Goal: Task Accomplishment & Management: Manage account settings

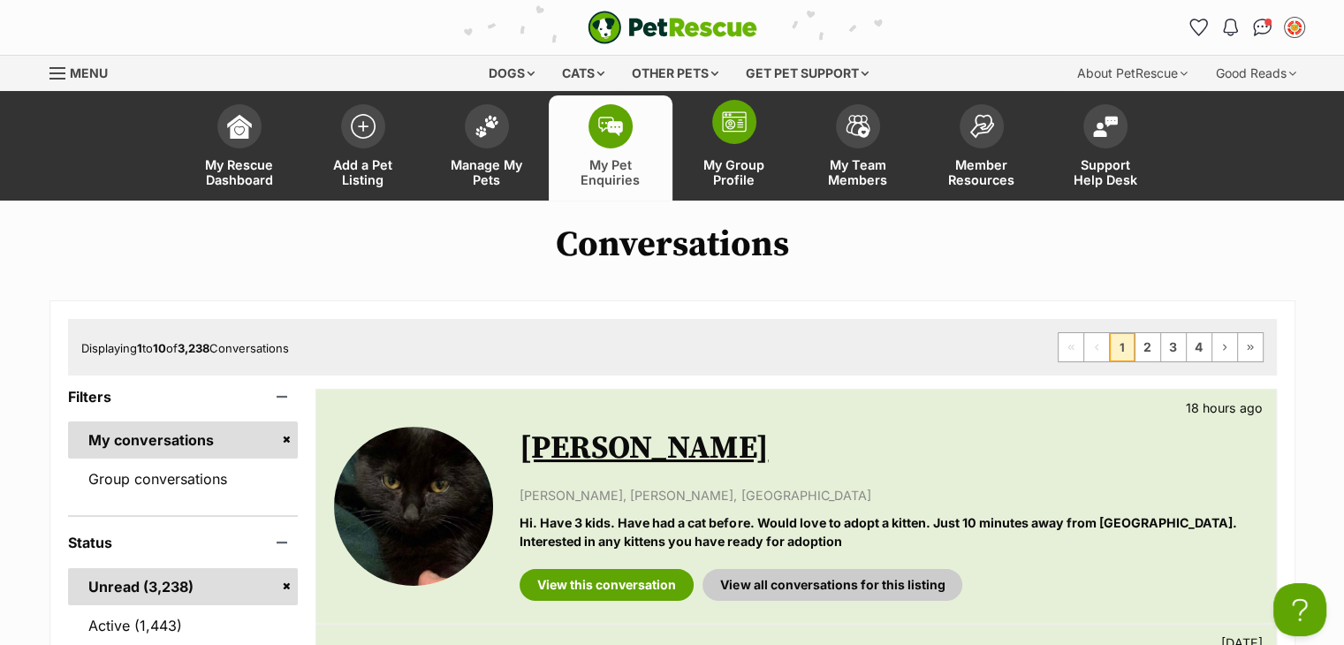
click at [736, 154] on link "My Group Profile" at bounding box center [734, 147] width 124 height 105
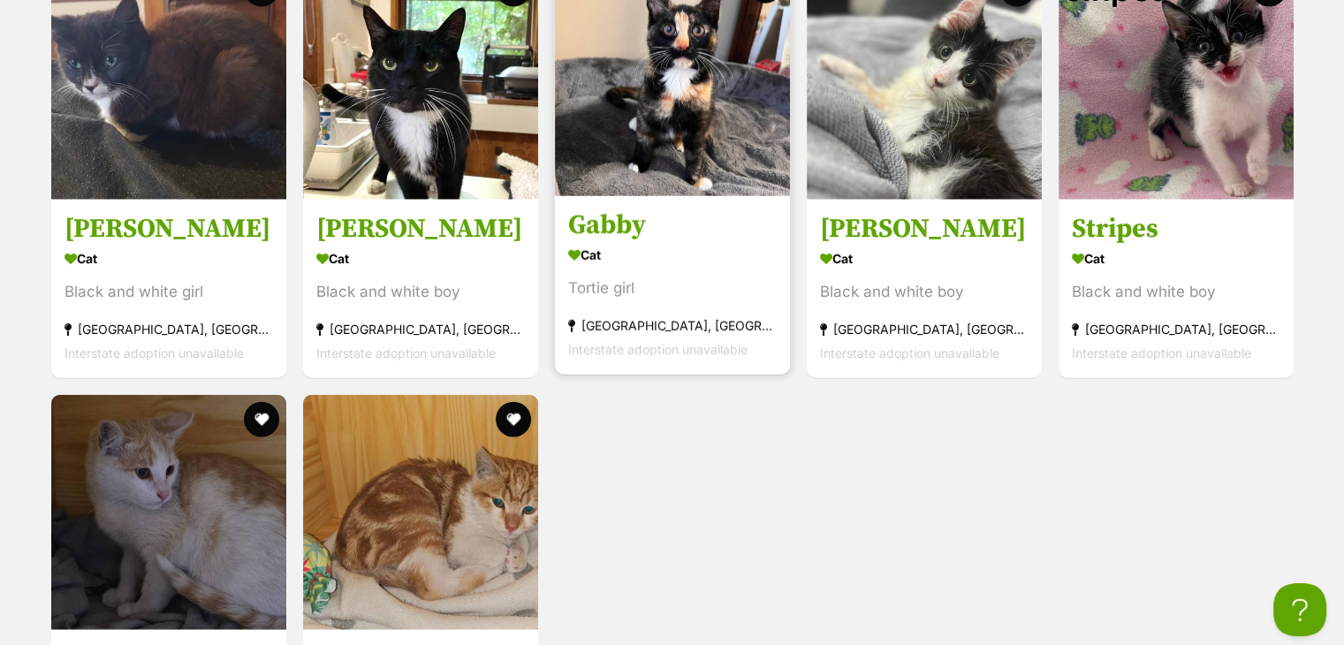
scroll to position [4418, 0]
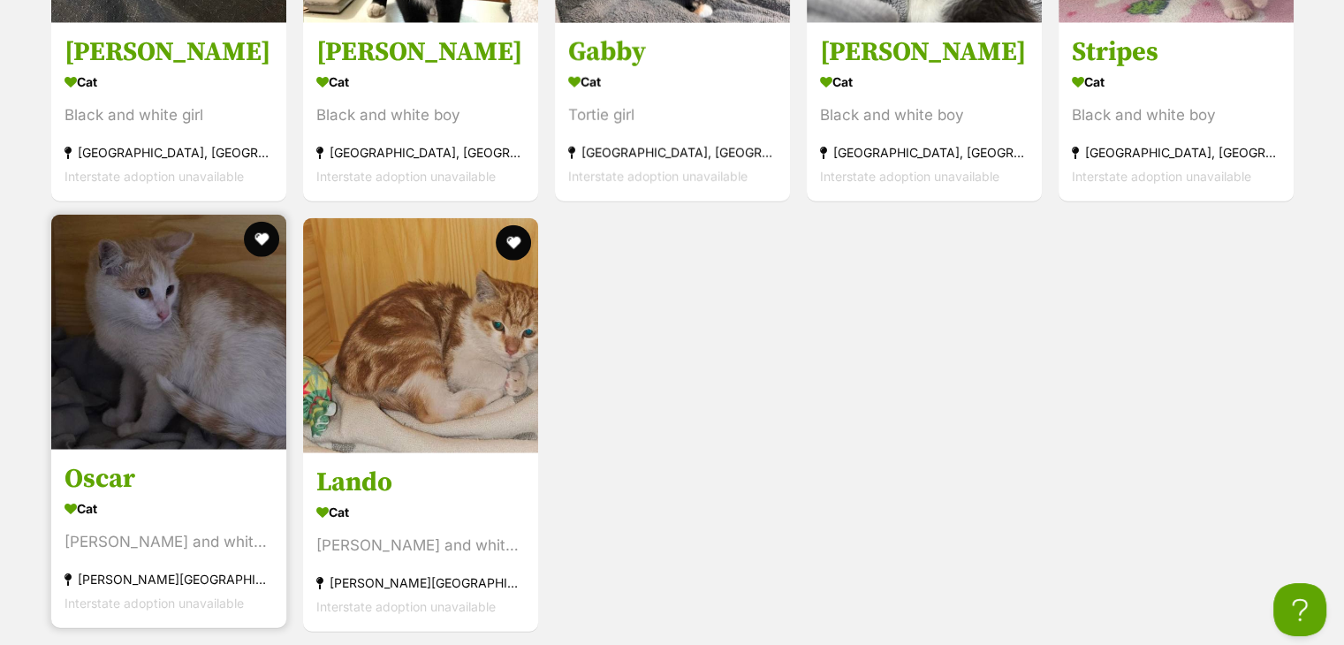
click at [134, 293] on img at bounding box center [168, 332] width 235 height 235
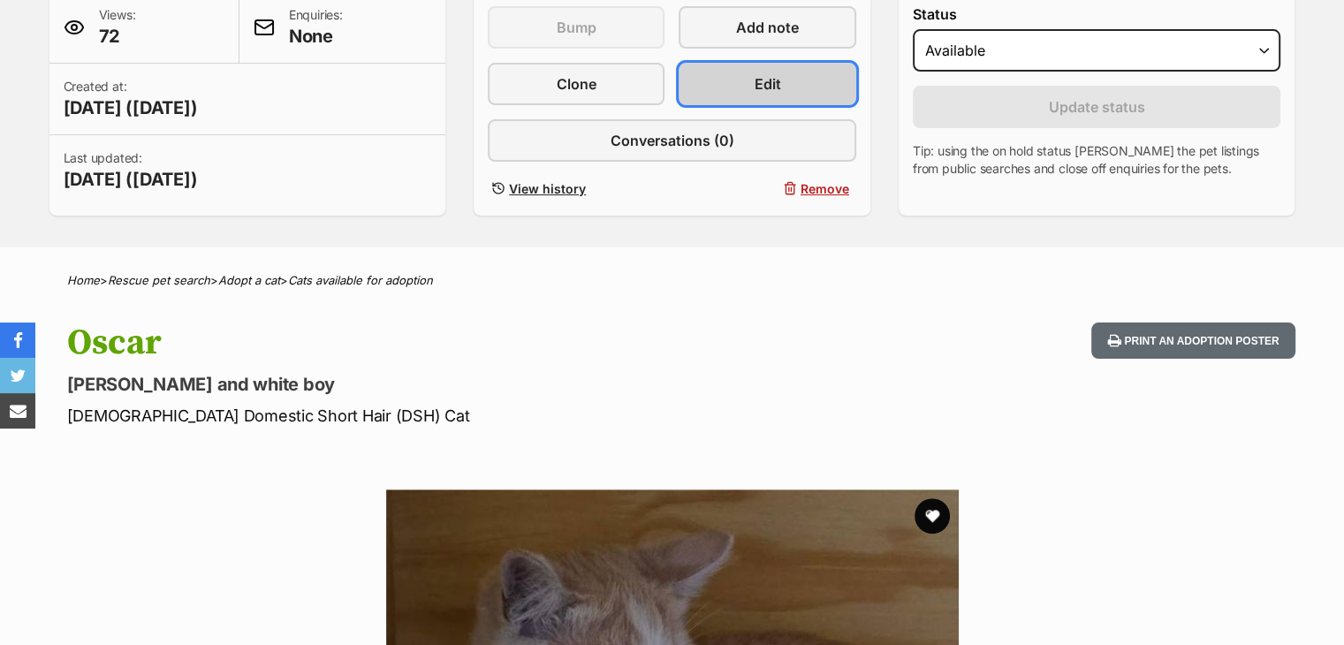
click at [753, 97] on link "Edit" at bounding box center [767, 84] width 177 height 42
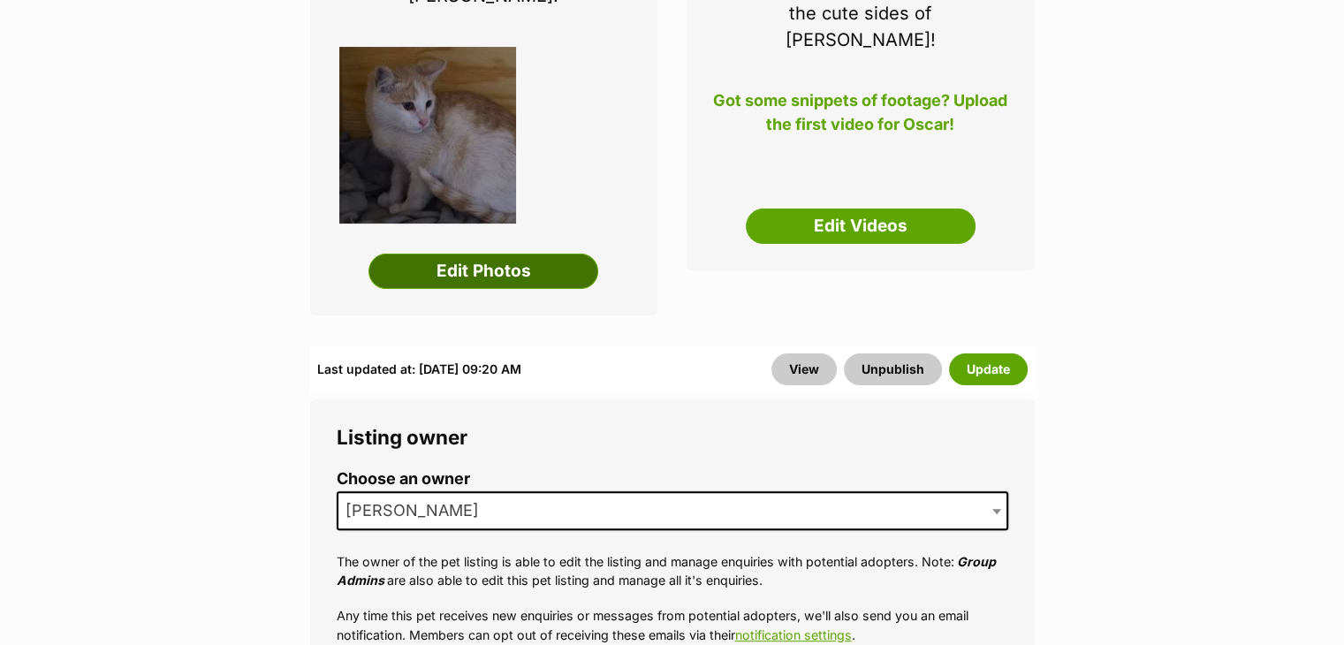
click at [501, 254] on link "Edit Photos" at bounding box center [483, 271] width 230 height 35
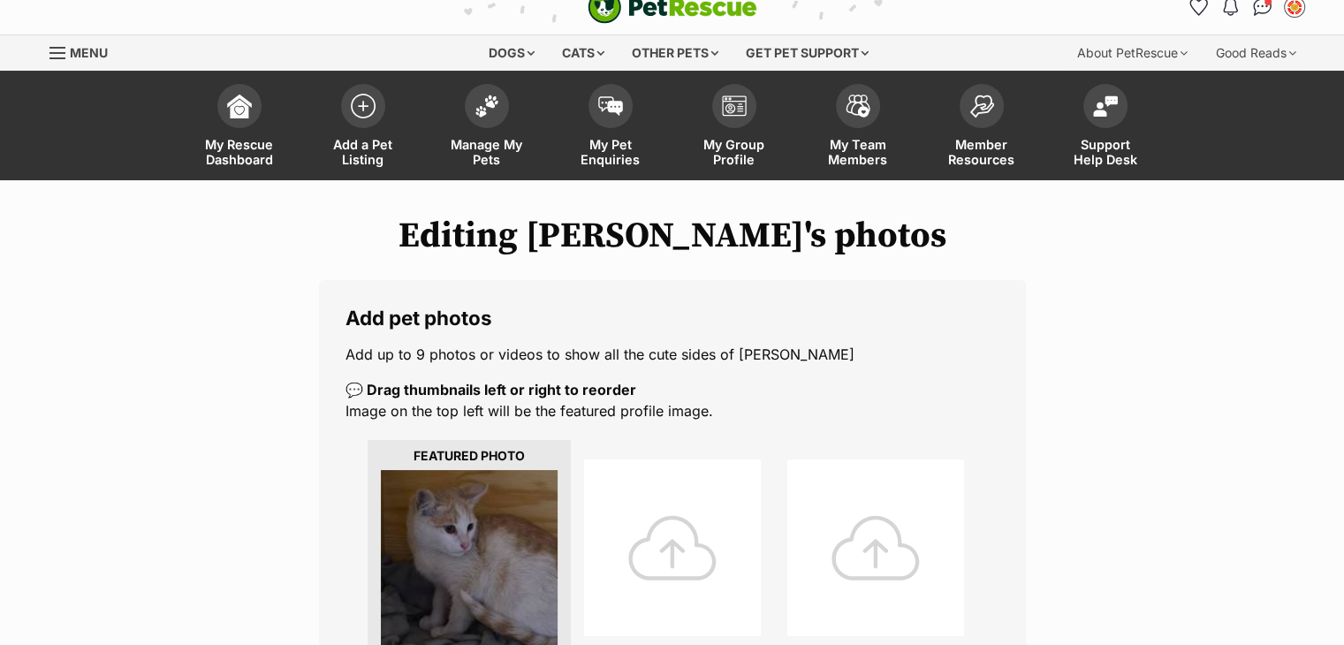
scroll to position [353, 0]
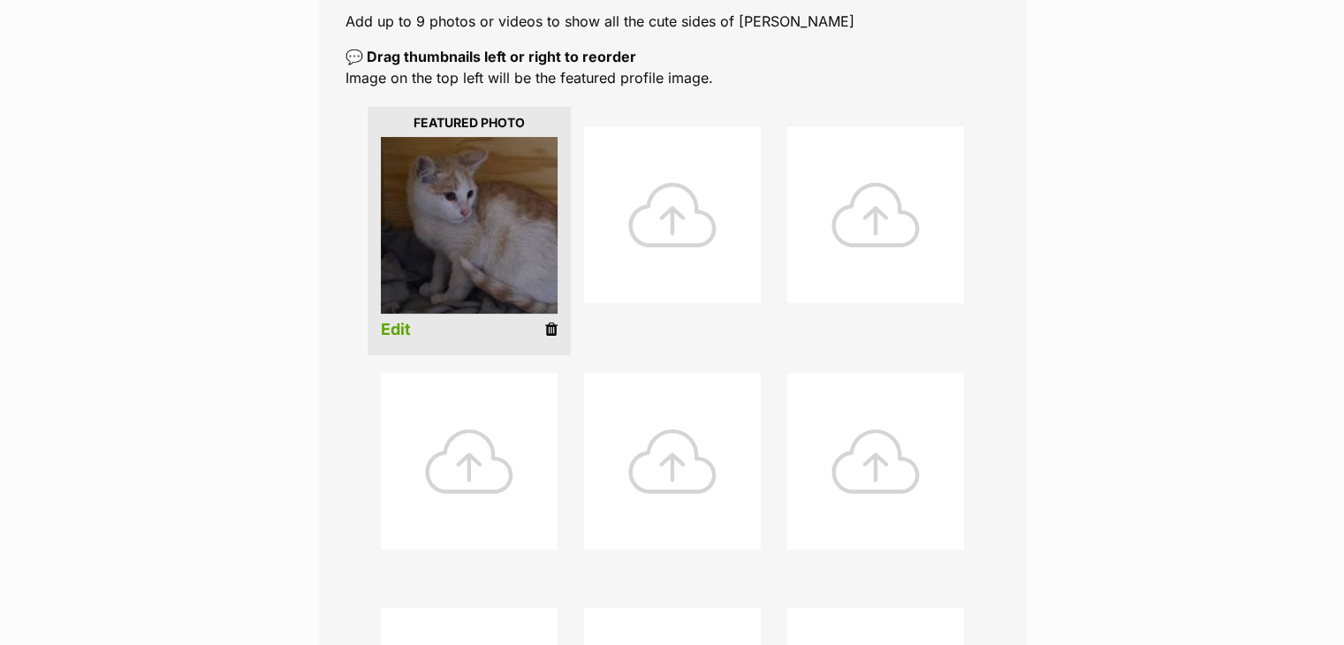
click at [688, 212] on div at bounding box center [672, 214] width 177 height 177
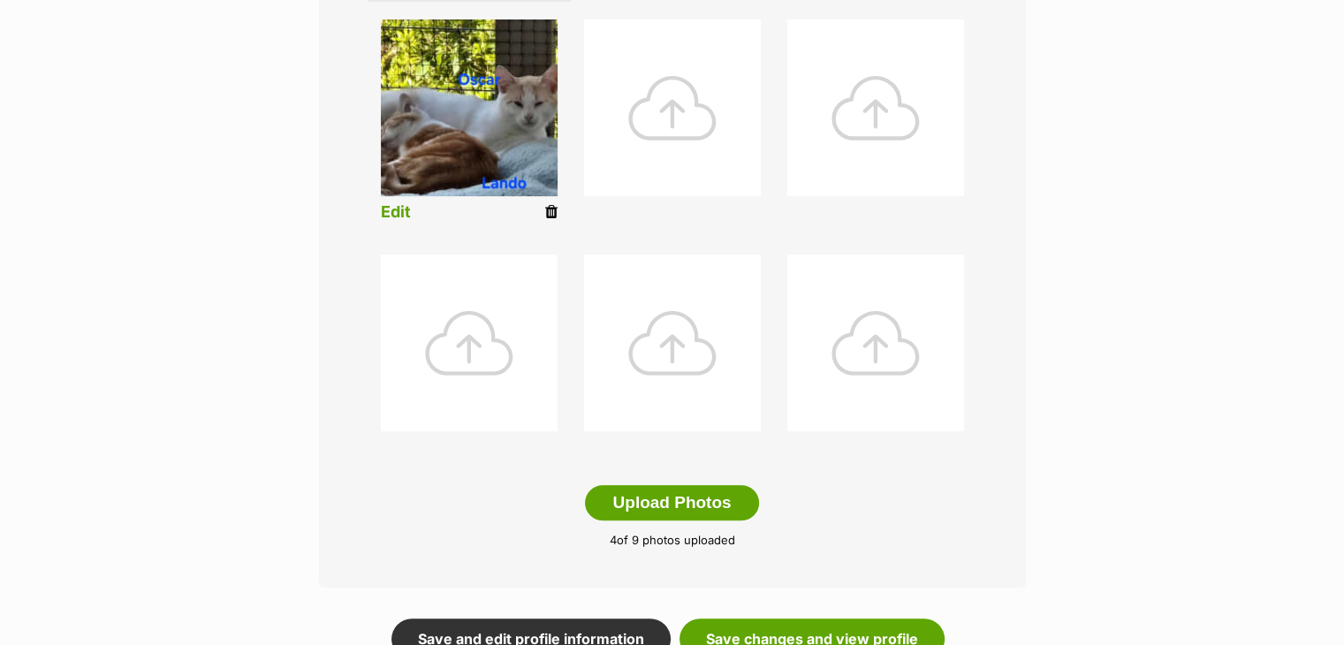
scroll to position [972, 0]
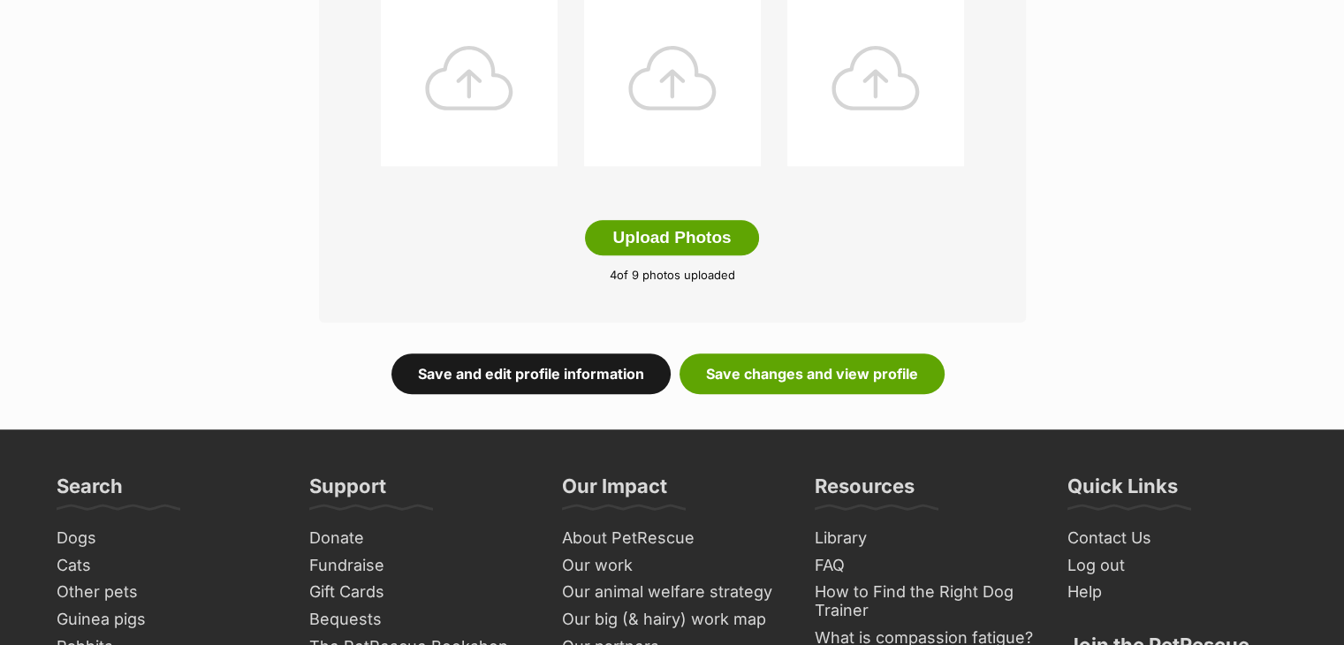
click at [487, 376] on link "Save and edit profile information" at bounding box center [530, 373] width 279 height 41
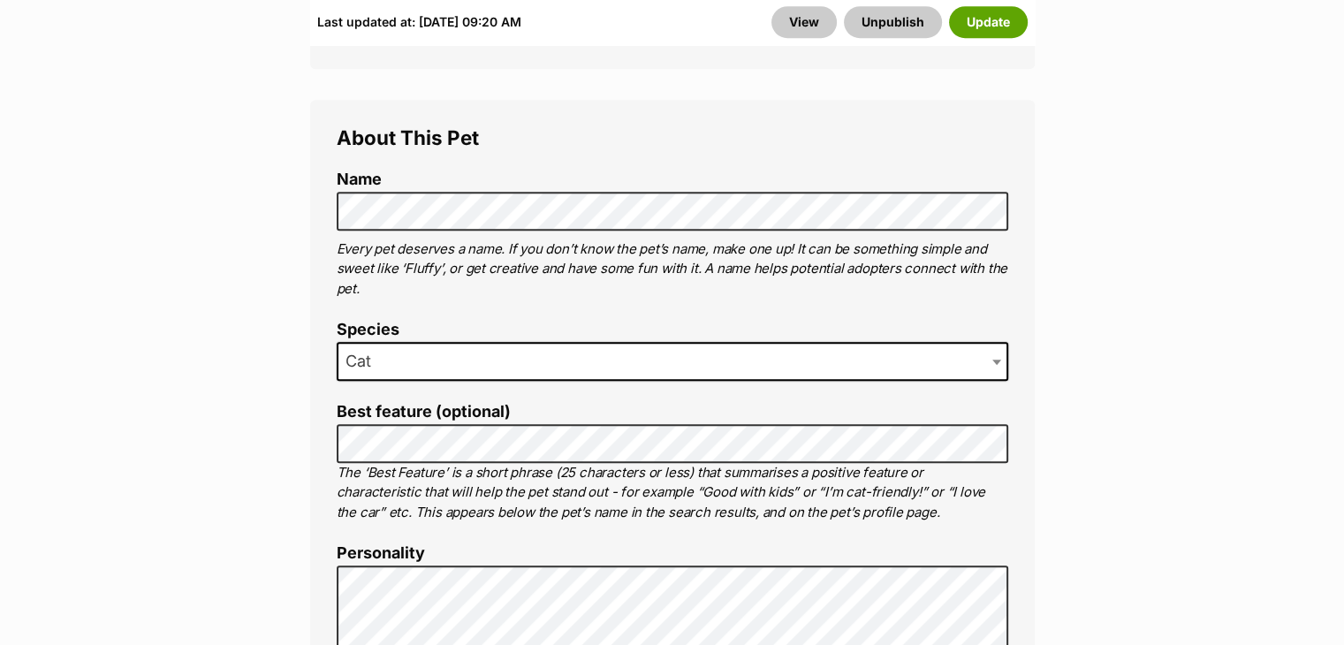
scroll to position [1237, 0]
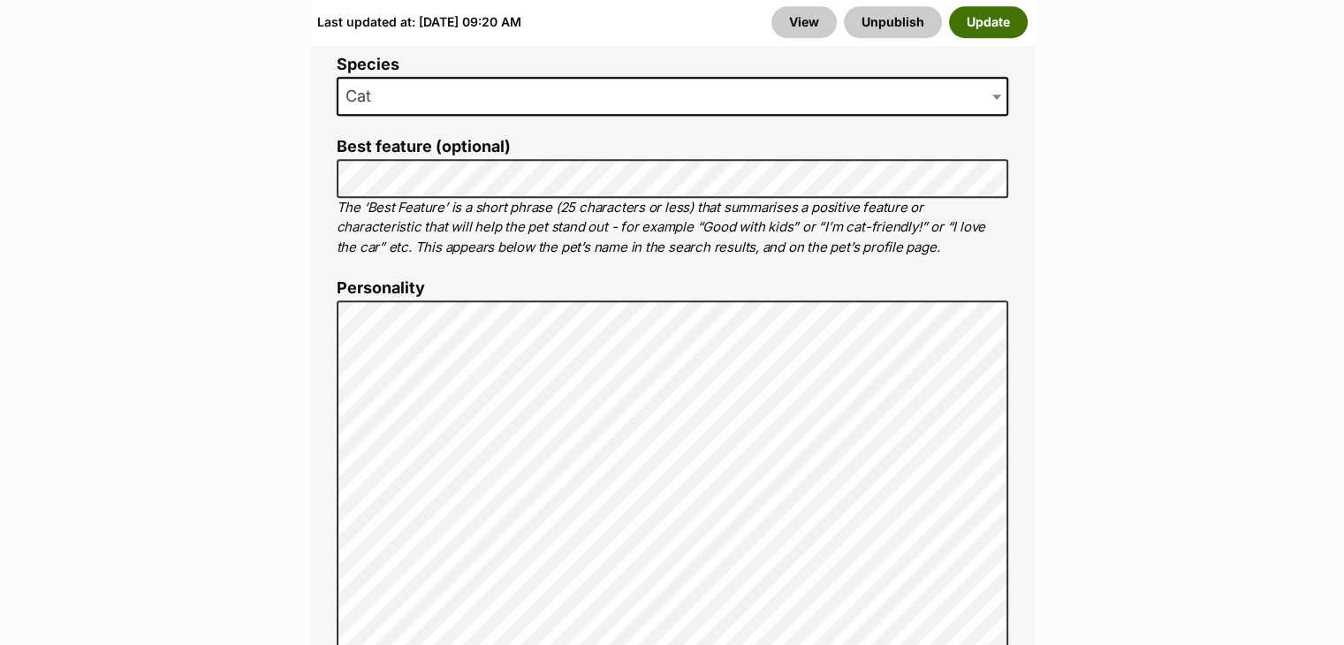
click at [969, 17] on button "Update" at bounding box center [988, 22] width 79 height 32
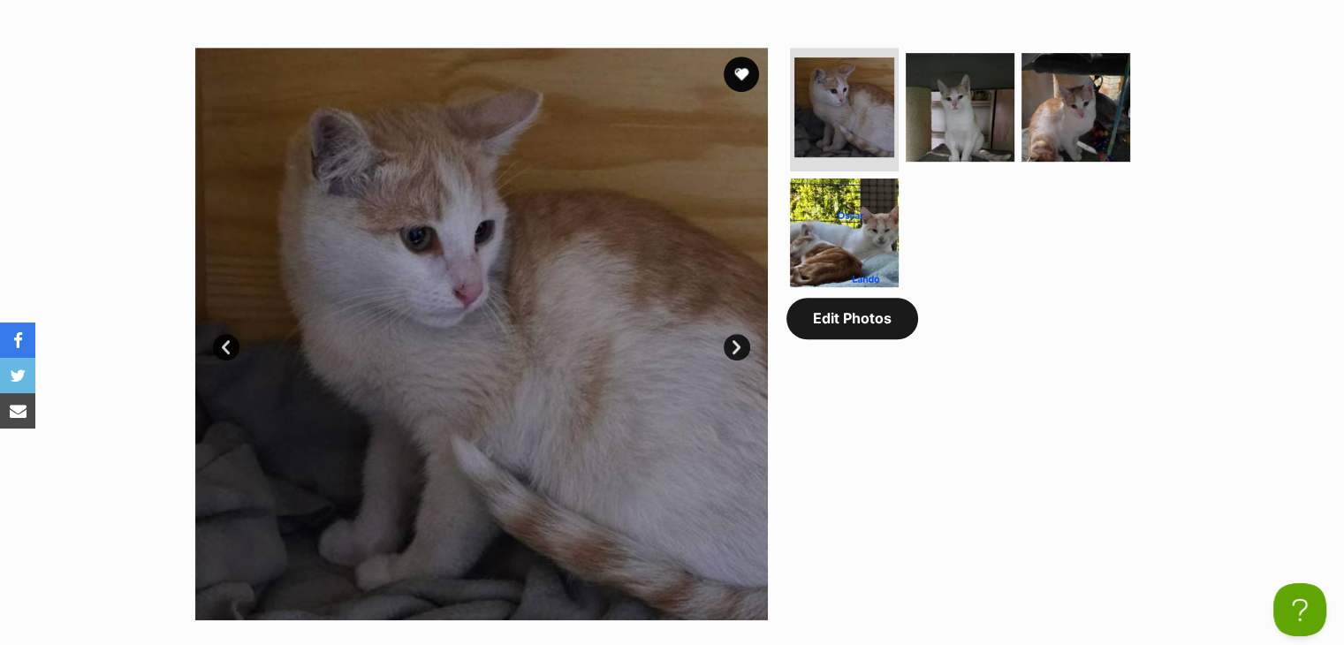
click at [861, 338] on link "Edit Photos" at bounding box center [852, 318] width 132 height 41
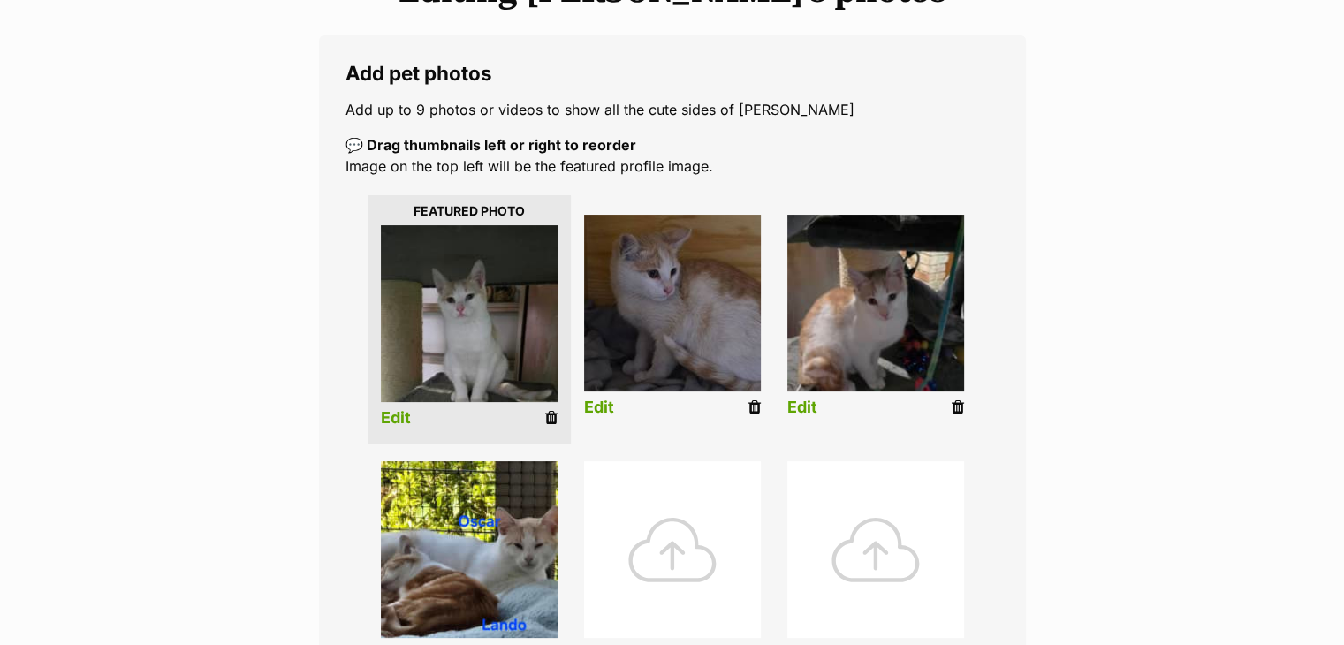
click at [391, 417] on link "Edit" at bounding box center [396, 418] width 30 height 19
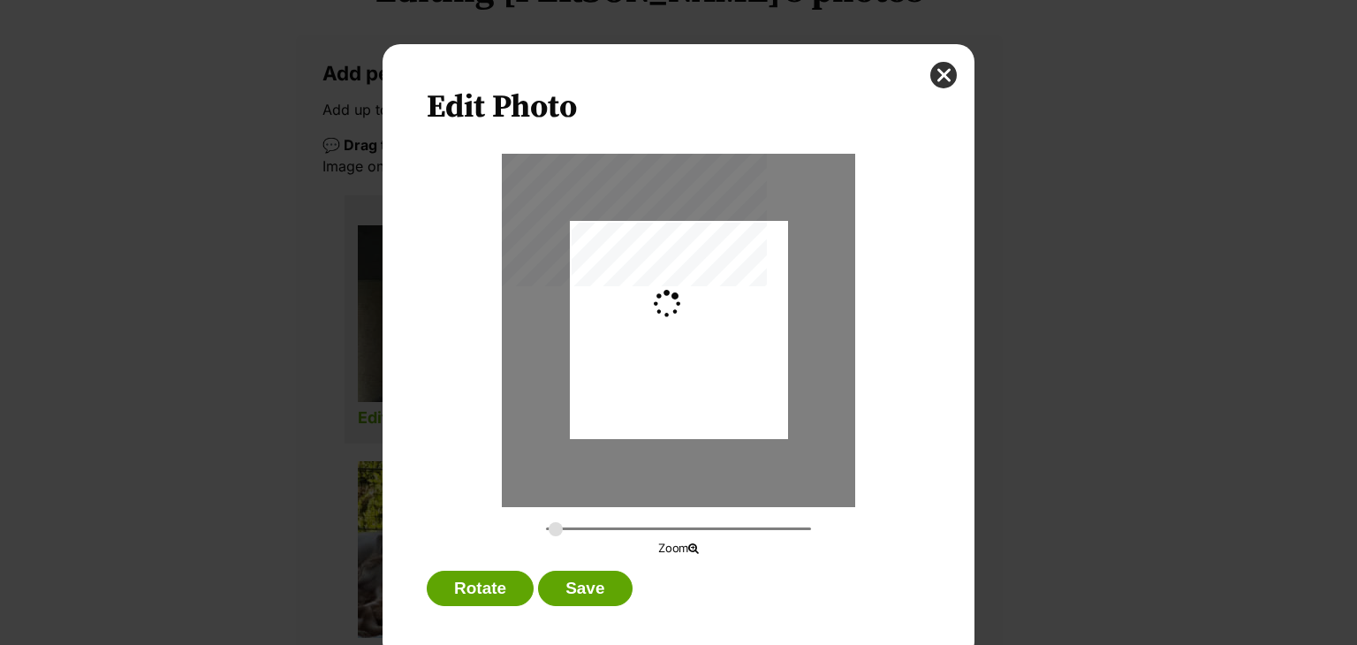
type input "0.2744"
click at [579, 586] on button "Save" at bounding box center [585, 588] width 94 height 35
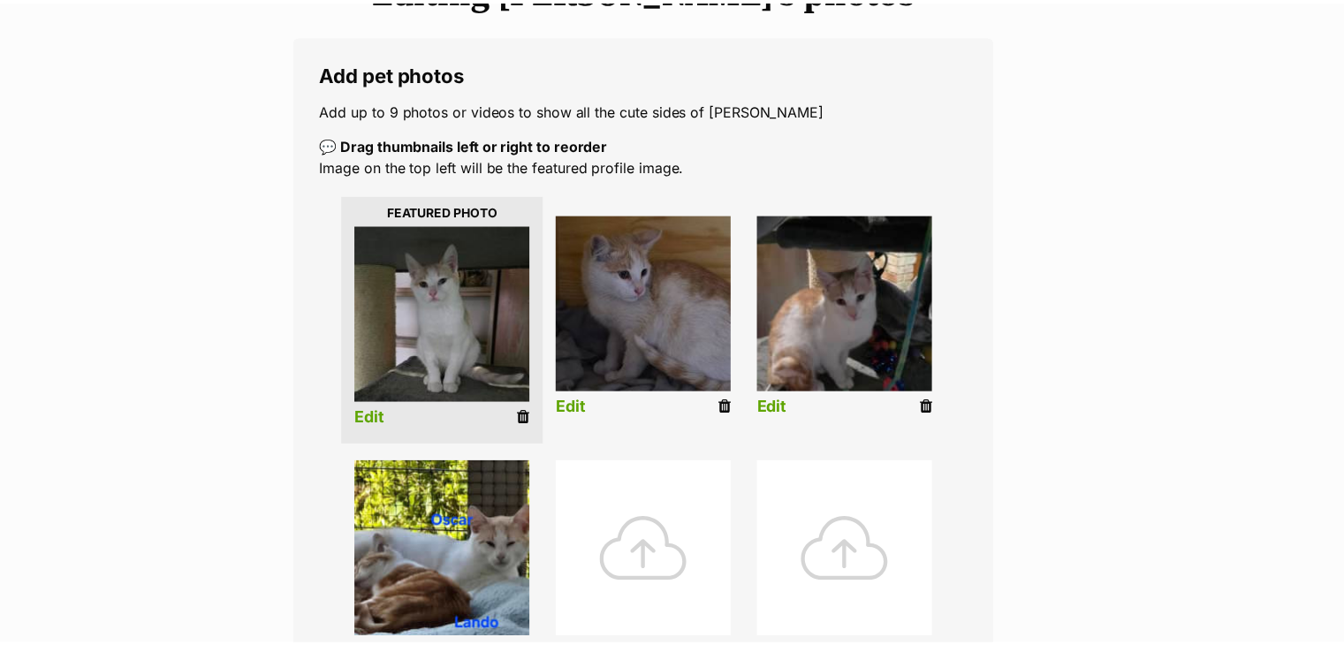
scroll to position [265, 0]
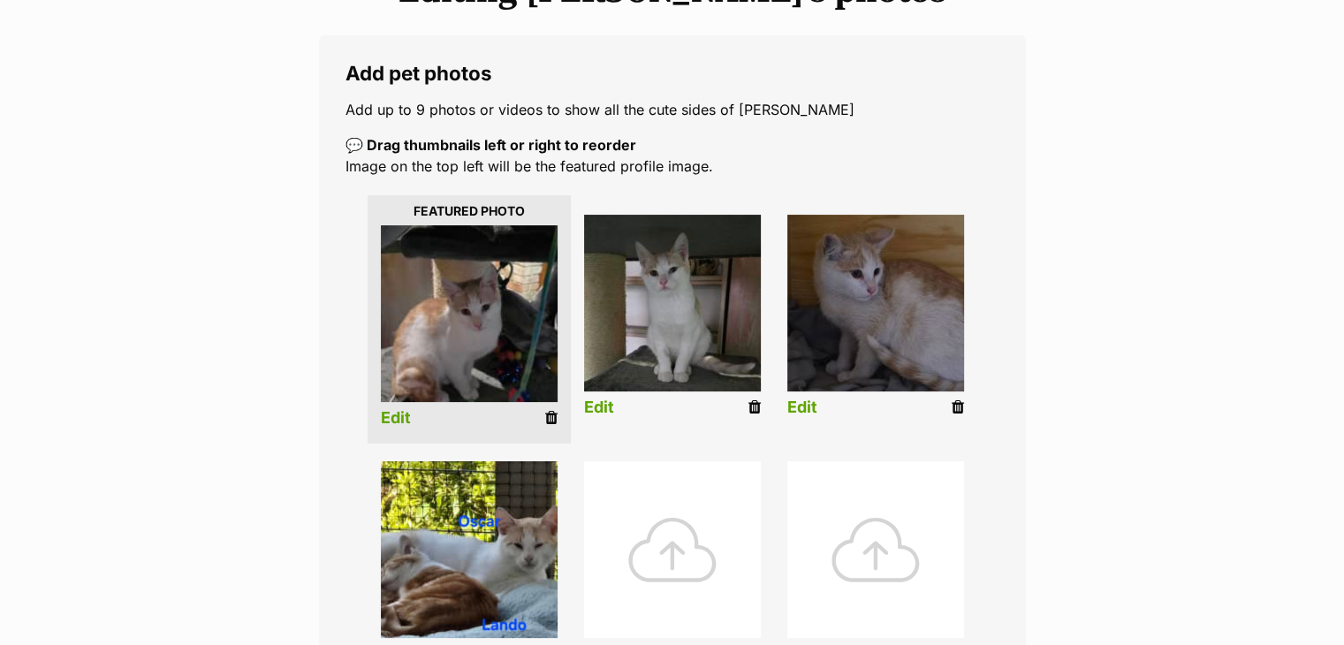
click at [382, 414] on link "Edit" at bounding box center [396, 418] width 30 height 19
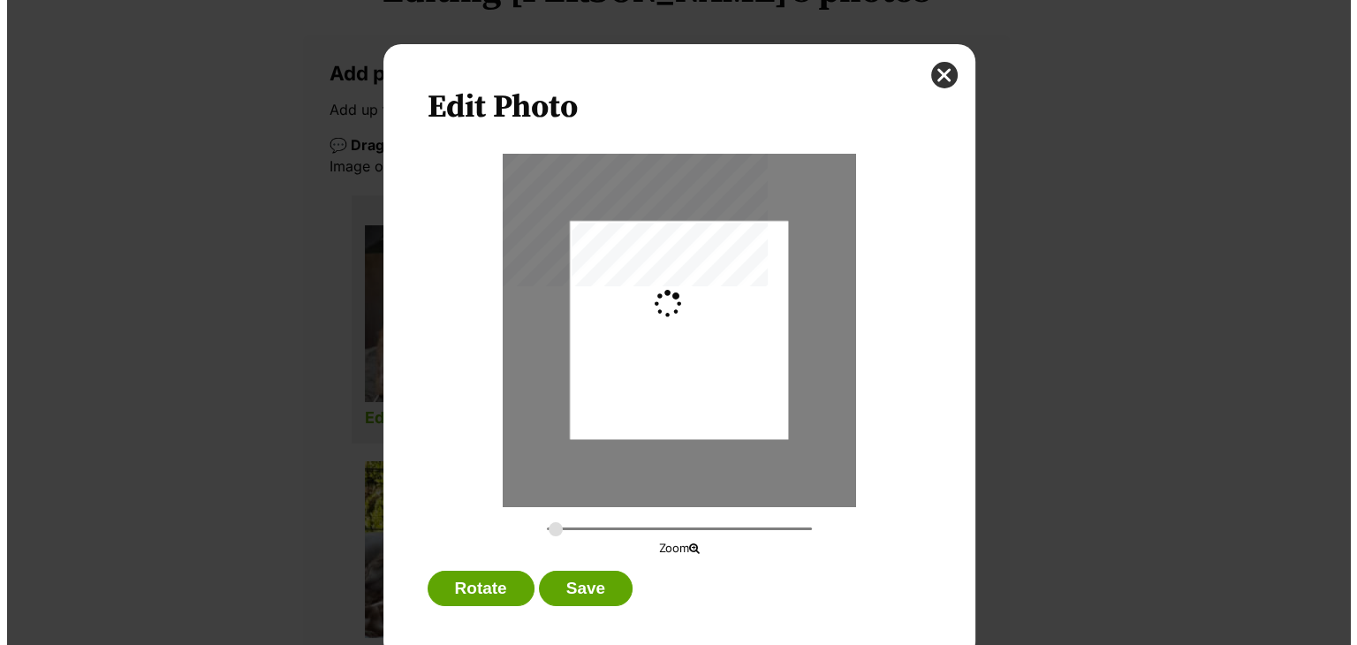
scroll to position [0, 0]
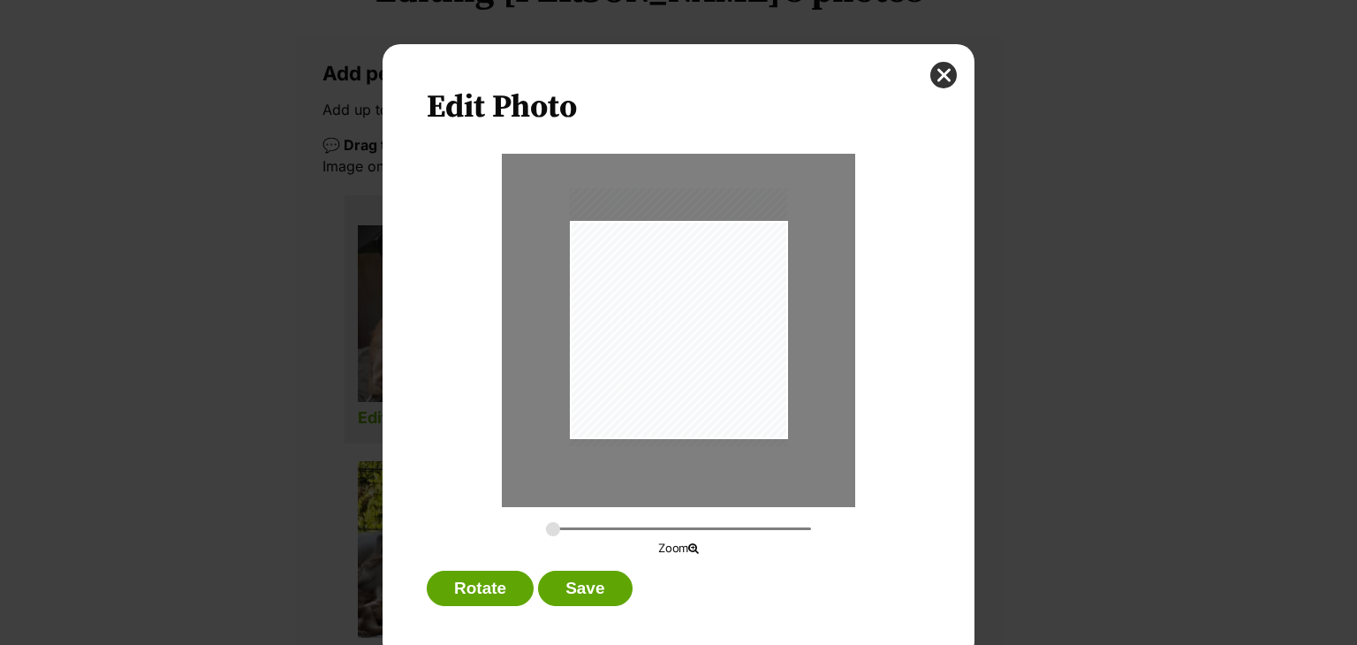
drag, startPoint x: 643, startPoint y: 381, endPoint x: 652, endPoint y: 360, distance: 23.0
click at [652, 360] on div "Dialog Window - Close (Press escape to close)" at bounding box center [679, 317] width 218 height 258
type input "0.2779"
click at [547, 533] on input "Dialog Window - Close (Press escape to close)" at bounding box center [678, 528] width 265 height 17
drag, startPoint x: 670, startPoint y: 404, endPoint x: 680, endPoint y: 408, distance: 11.5
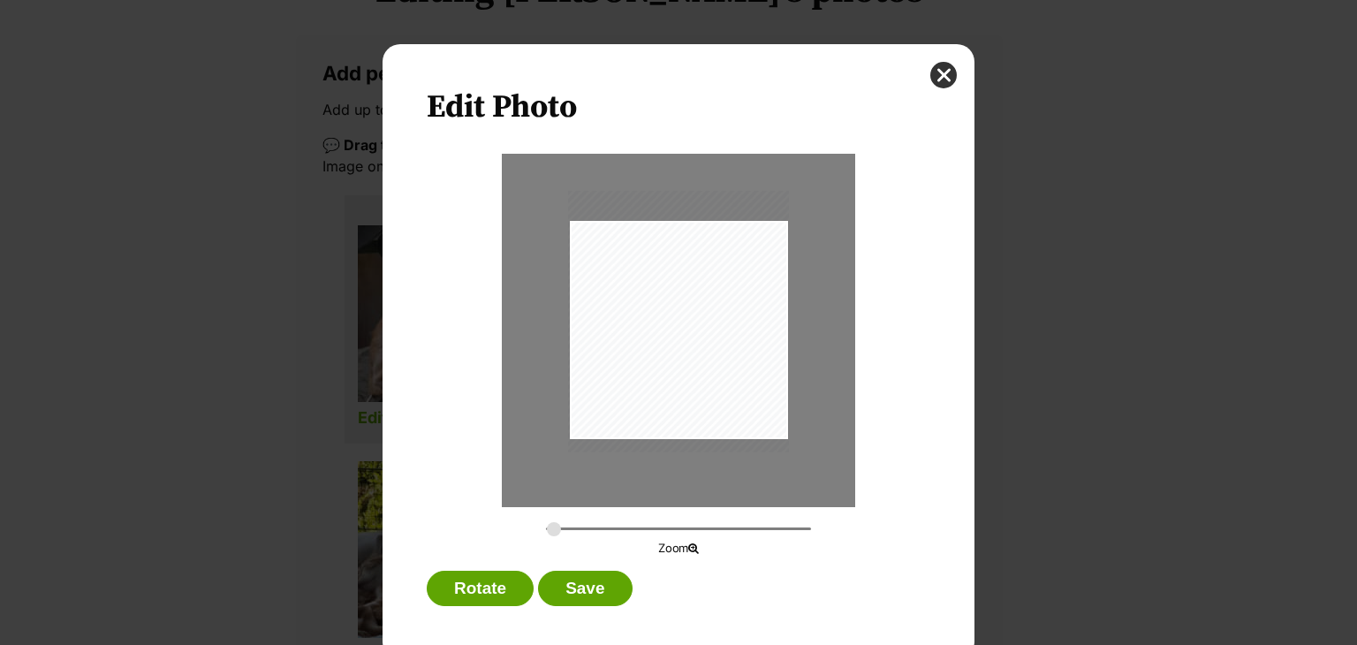
click at [680, 408] on div "Dialog Window - Close (Press escape to close)" at bounding box center [678, 322] width 221 height 262
click at [564, 574] on button "Save" at bounding box center [585, 588] width 94 height 35
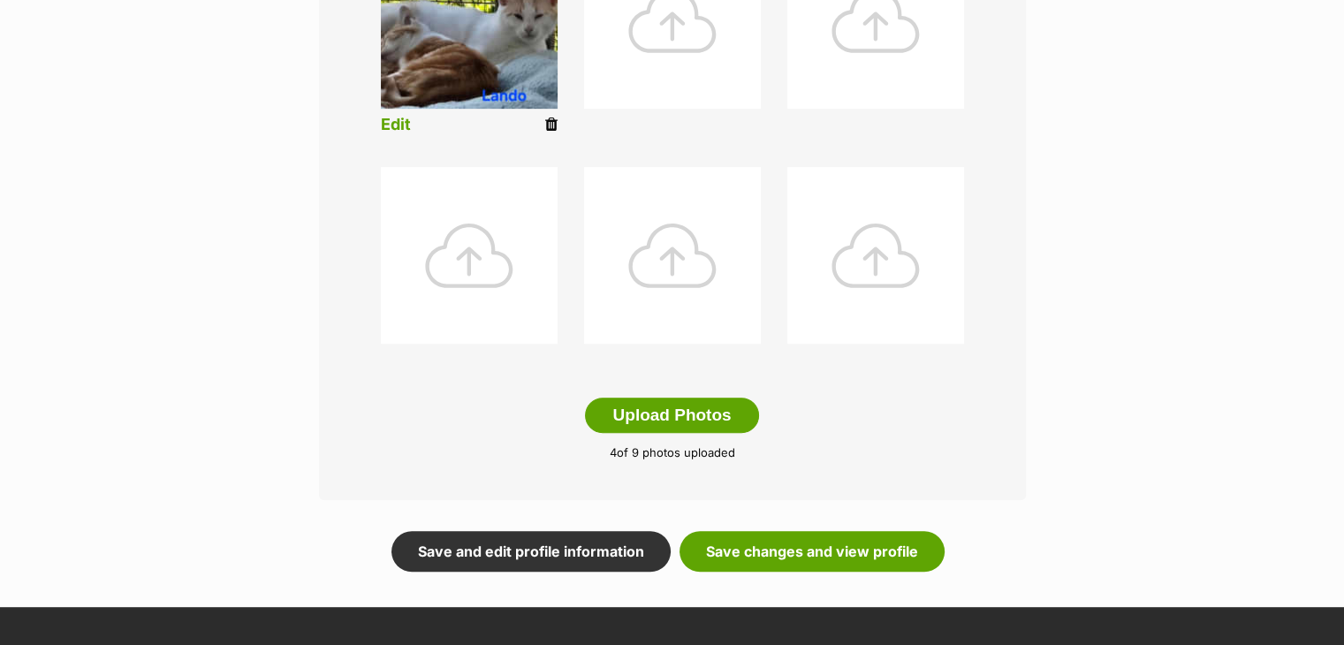
scroll to position [795, 0]
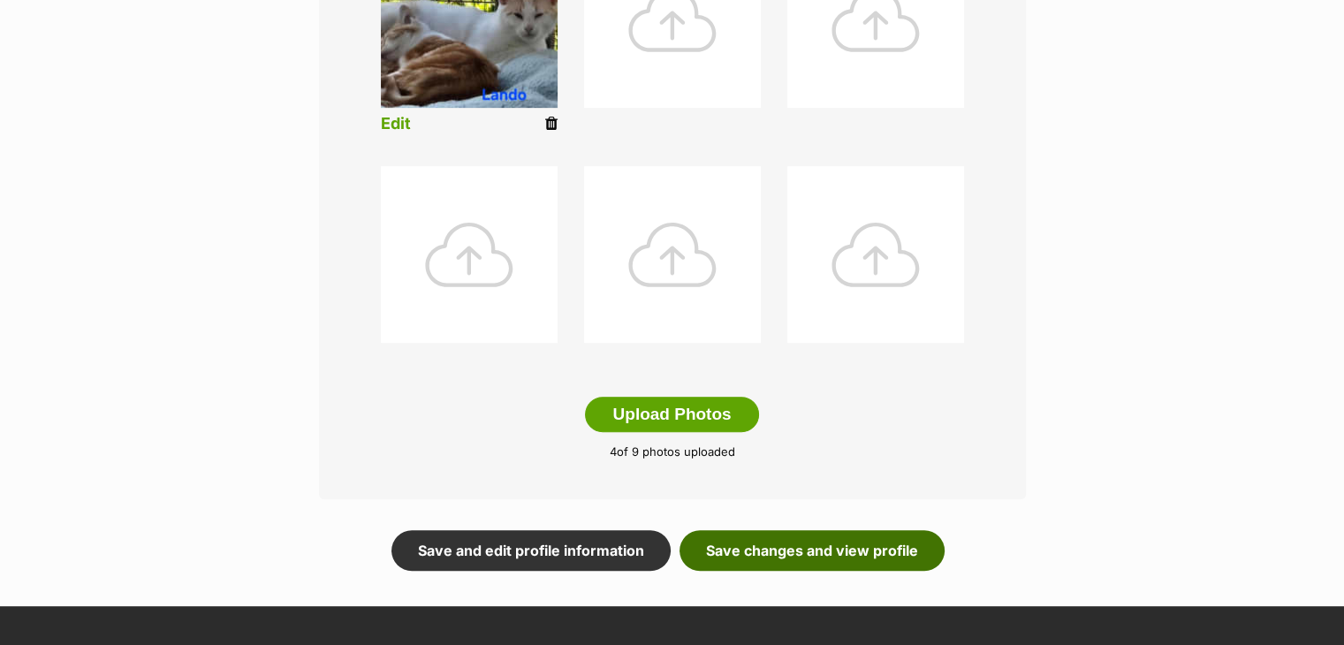
click at [753, 549] on link "Save changes and view profile" at bounding box center [812, 550] width 265 height 41
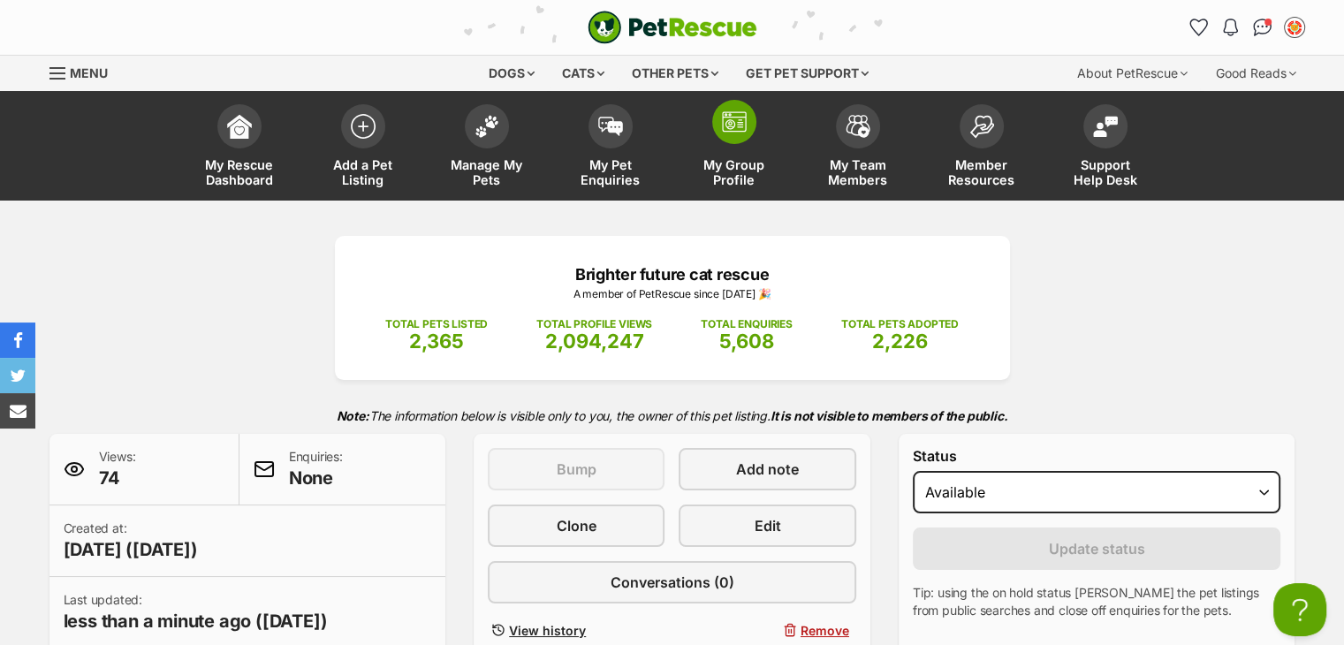
click at [741, 115] on img at bounding box center [734, 121] width 25 height 21
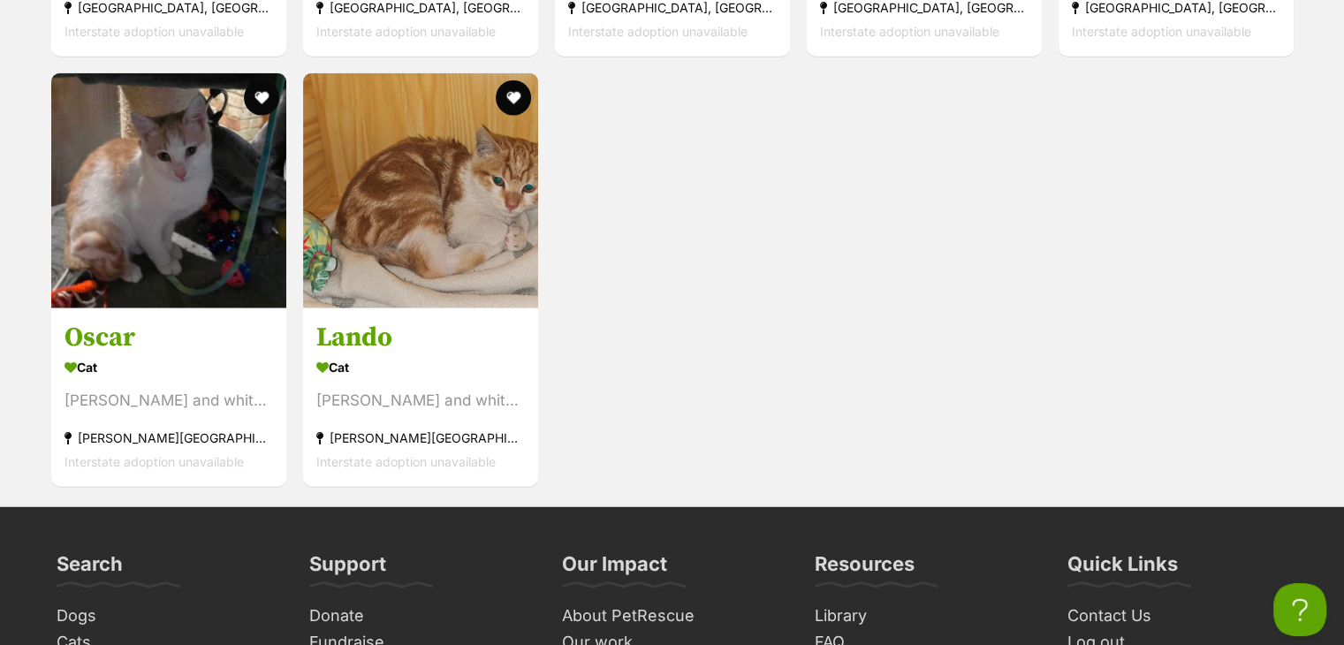
scroll to position [4330, 0]
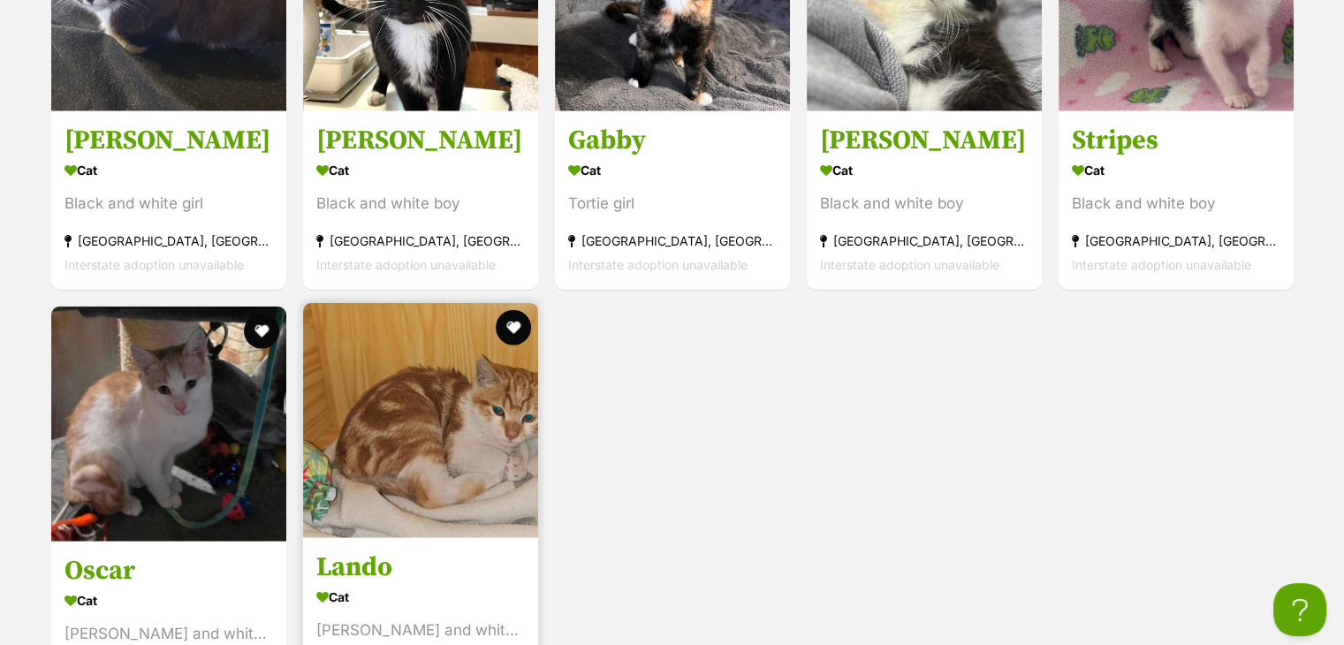
click at [437, 402] on img at bounding box center [420, 420] width 235 height 235
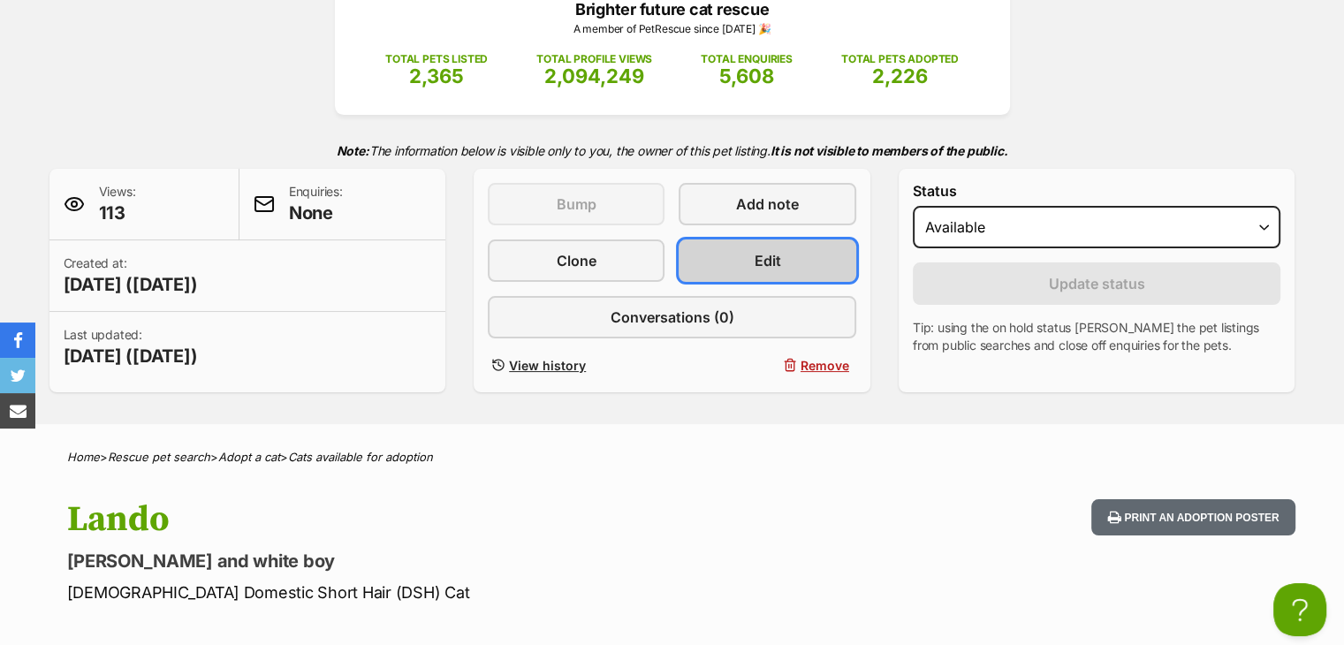
click at [759, 270] on link "Edit" at bounding box center [767, 260] width 177 height 42
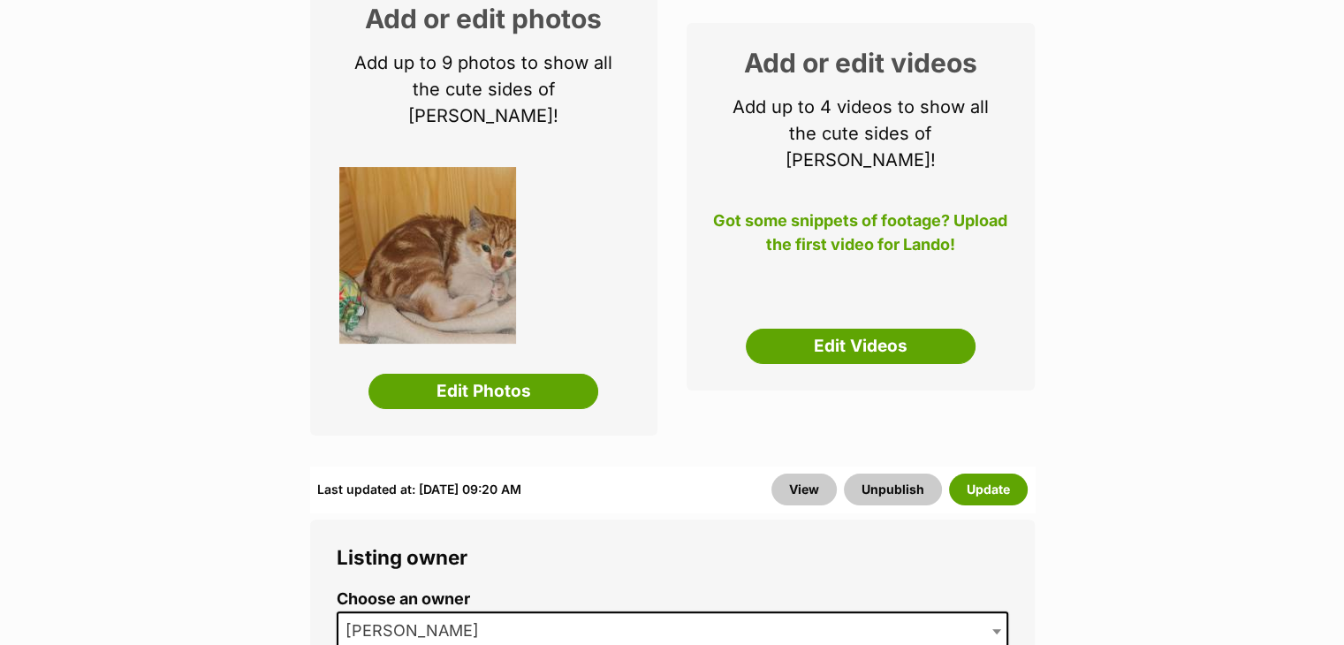
scroll to position [353, 0]
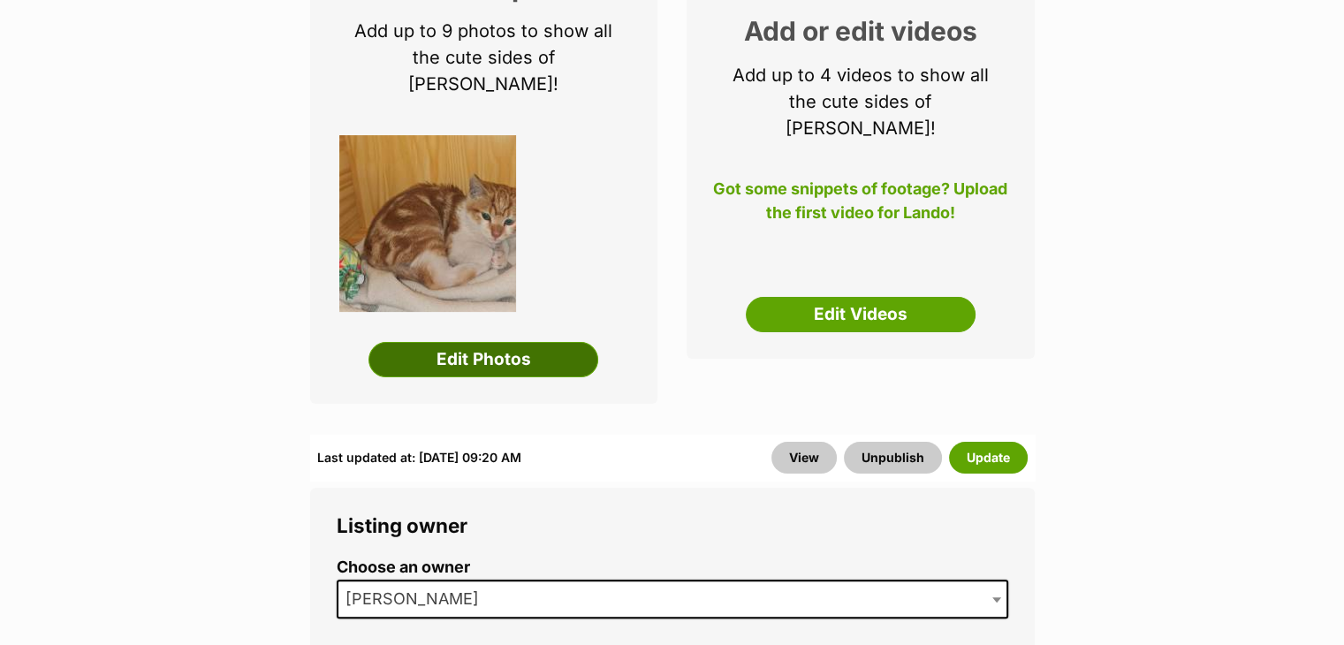
click at [515, 342] on link "Edit Photos" at bounding box center [483, 359] width 230 height 35
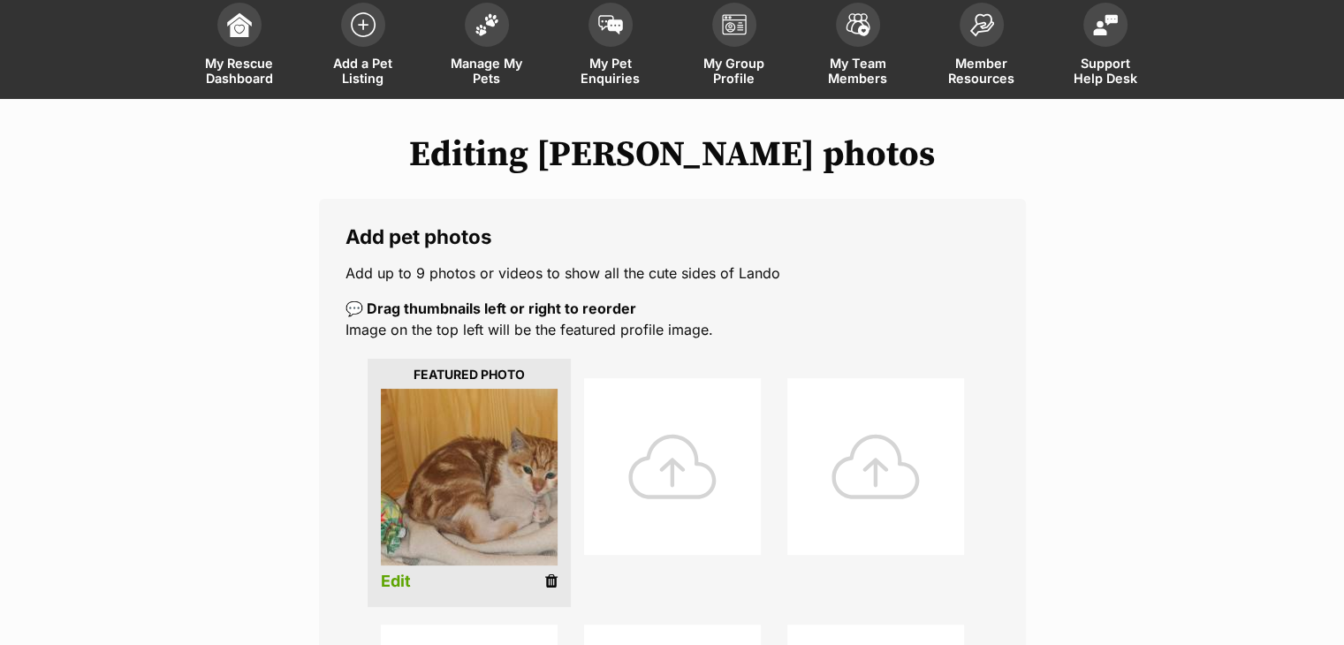
scroll to position [265, 0]
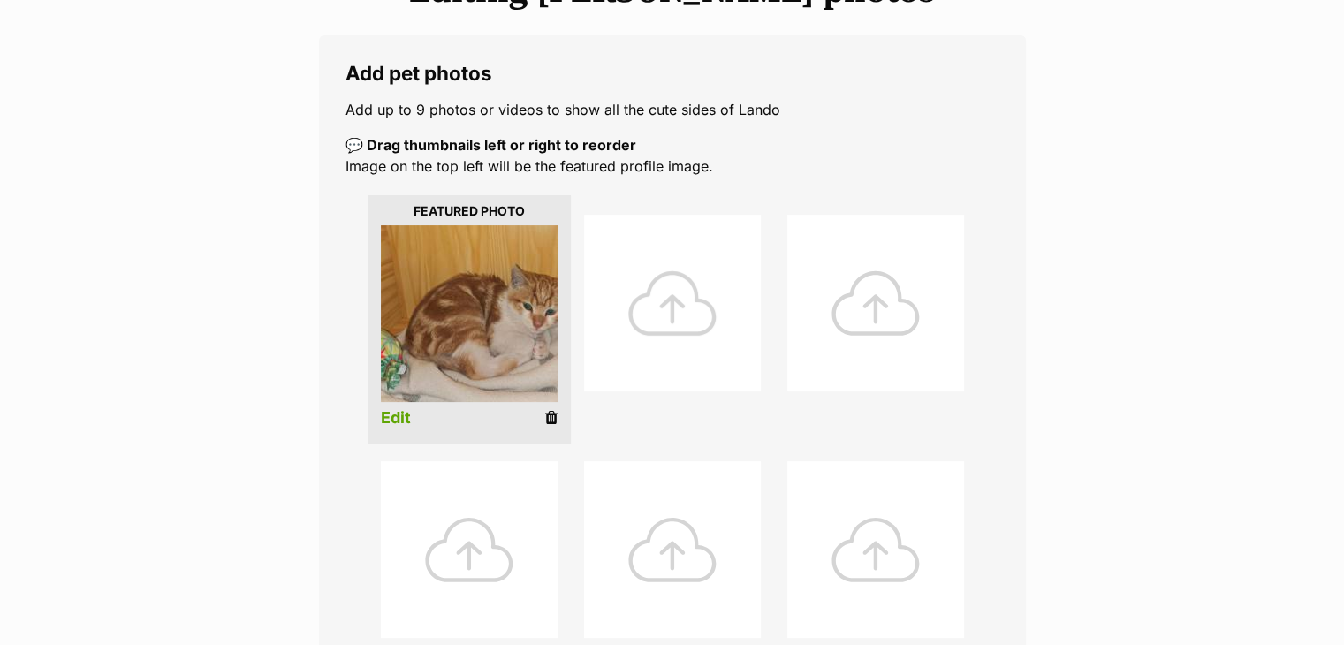
click at [654, 261] on div at bounding box center [672, 303] width 177 height 177
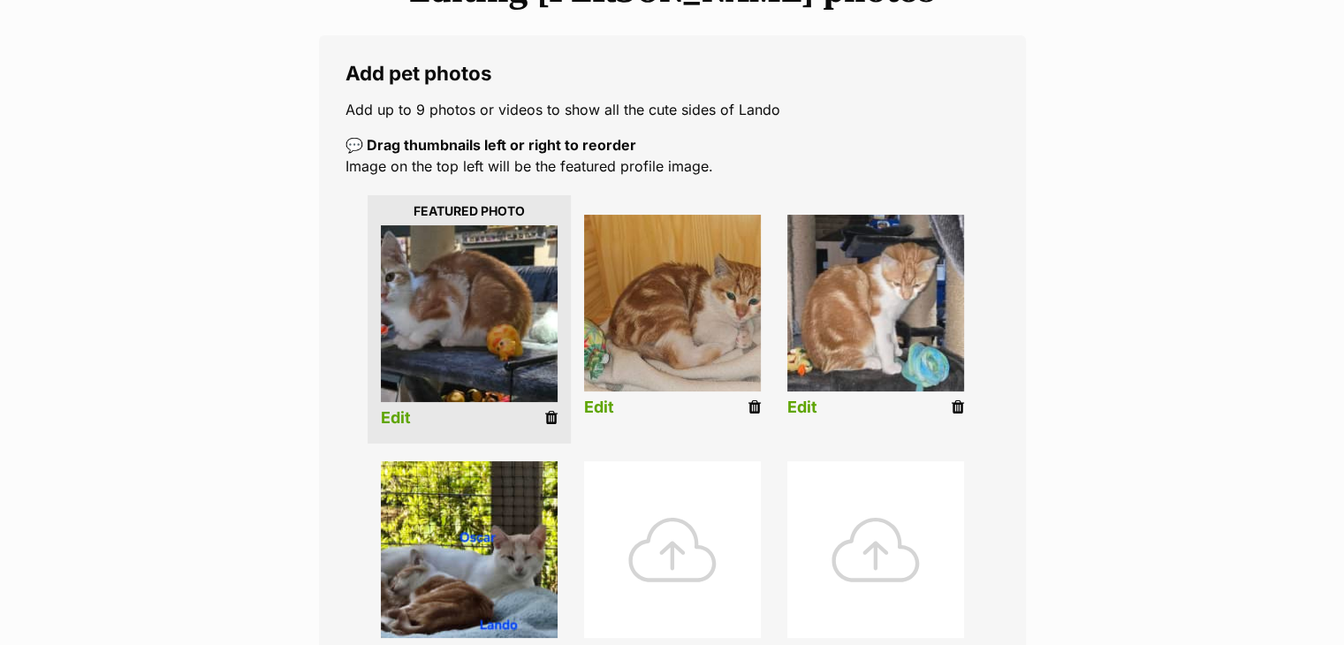
click at [403, 416] on link "Edit" at bounding box center [396, 418] width 30 height 19
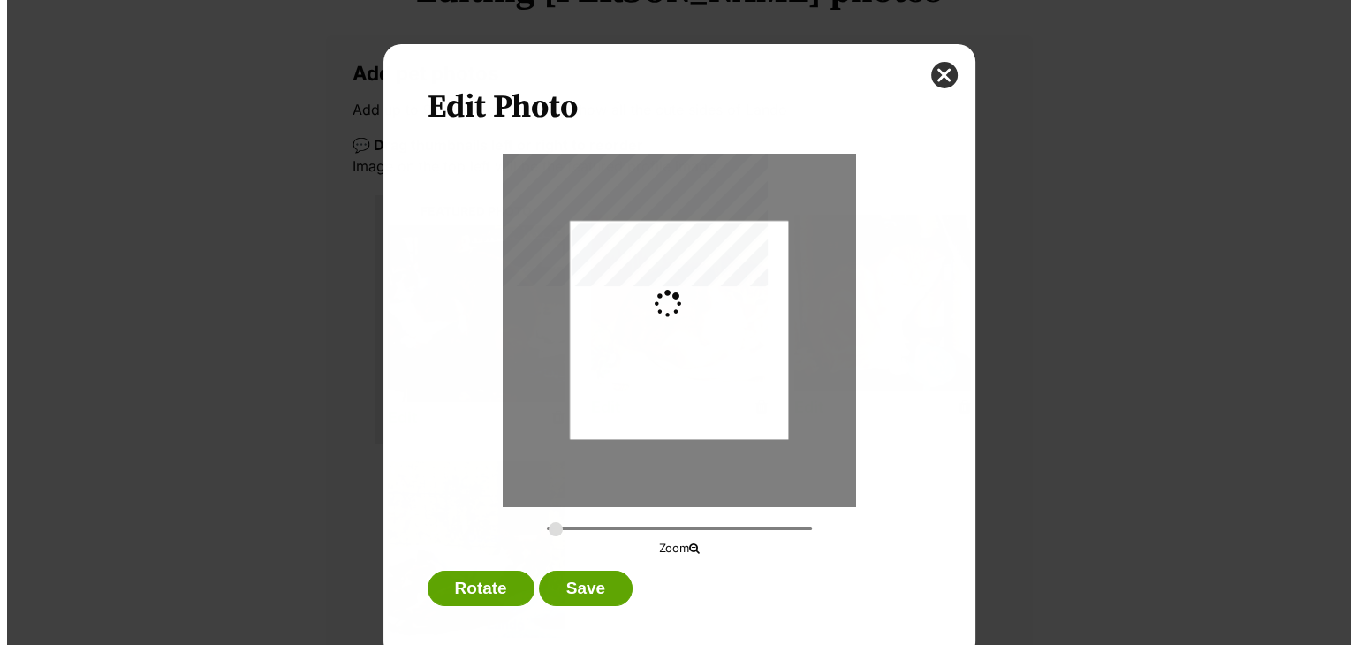
scroll to position [0, 0]
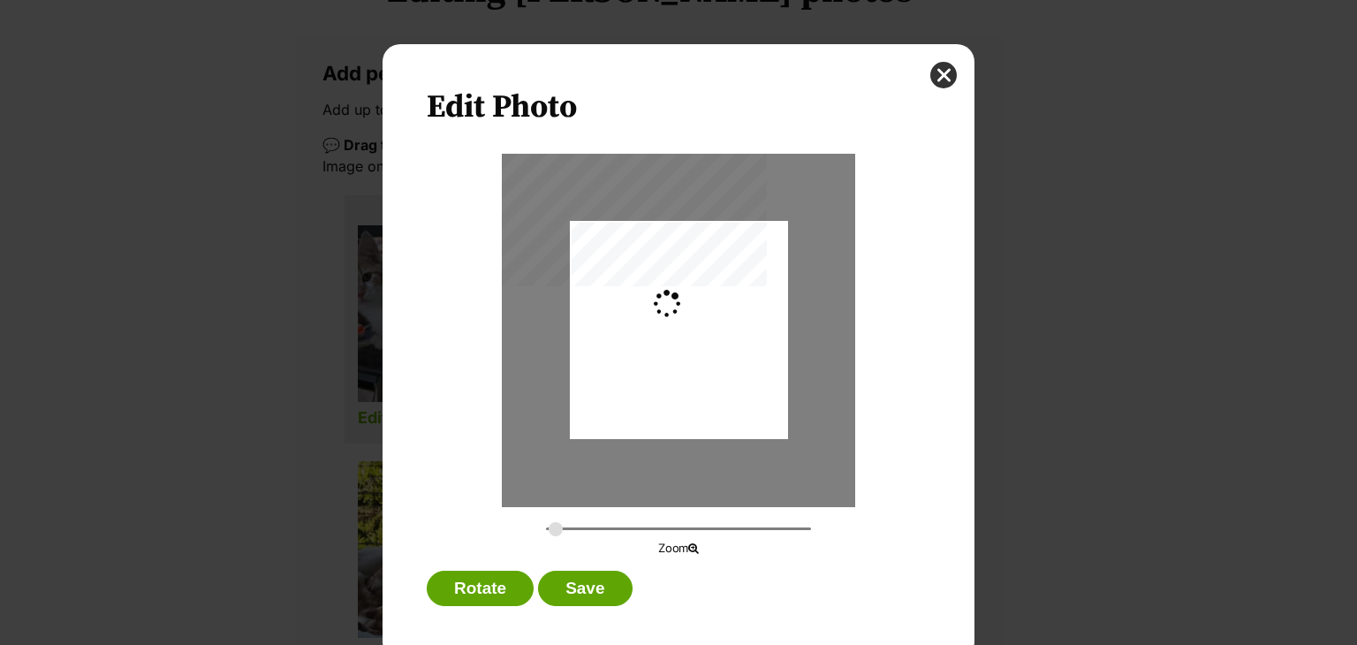
type input "0.3616"
drag, startPoint x: 617, startPoint y: 376, endPoint x: 679, endPoint y: 383, distance: 62.2
click at [679, 383] on div "Dialog Window - Close (Press escape to close)" at bounding box center [712, 330] width 287 height 218
click at [577, 583] on button "Save" at bounding box center [585, 588] width 94 height 35
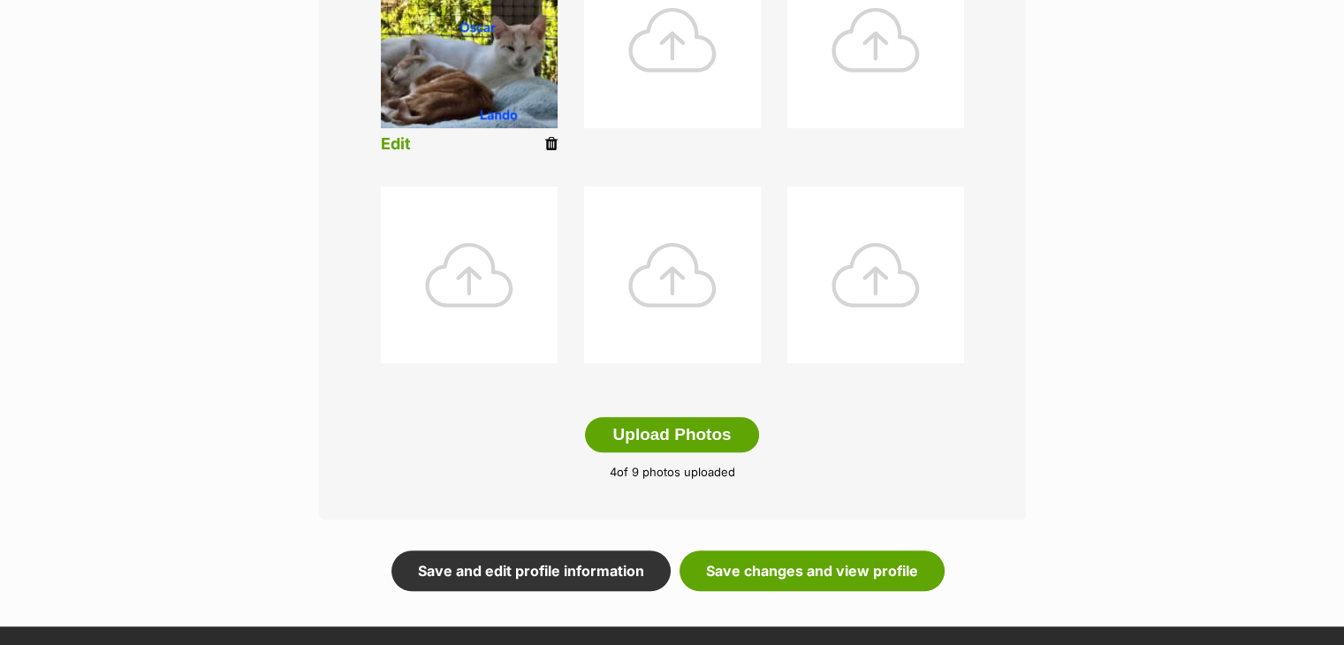
scroll to position [884, 0]
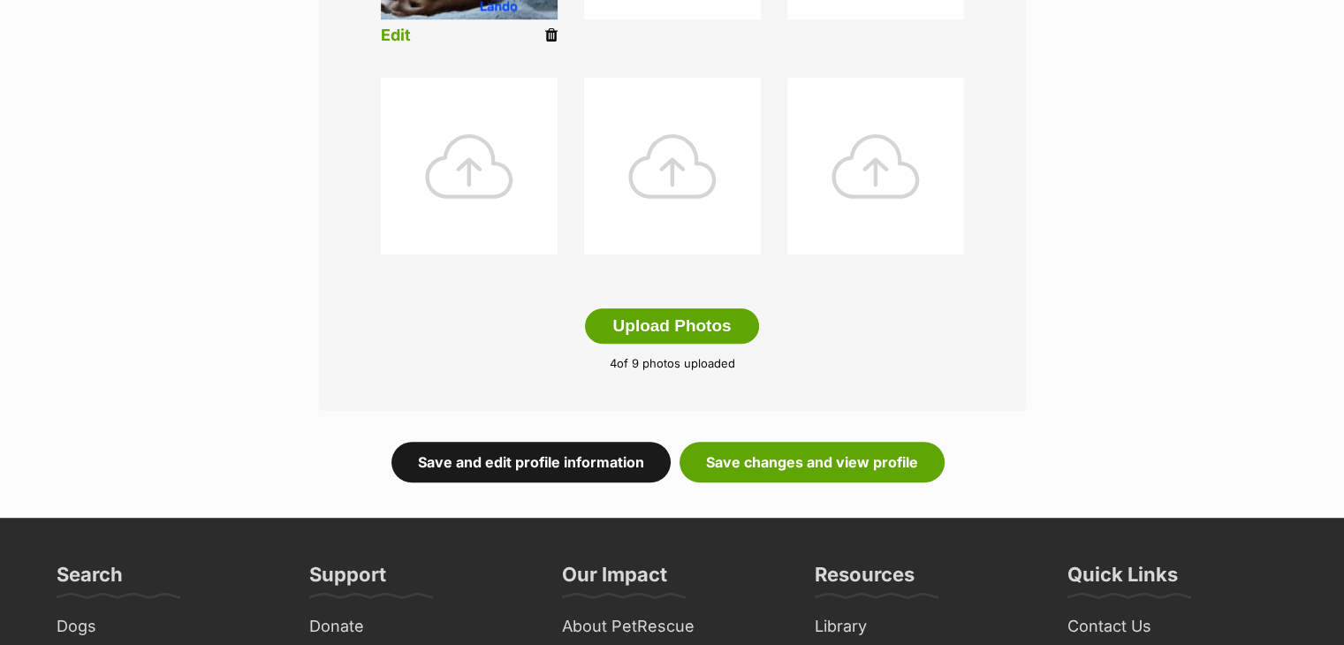
click at [513, 454] on link "Save and edit profile information" at bounding box center [530, 462] width 279 height 41
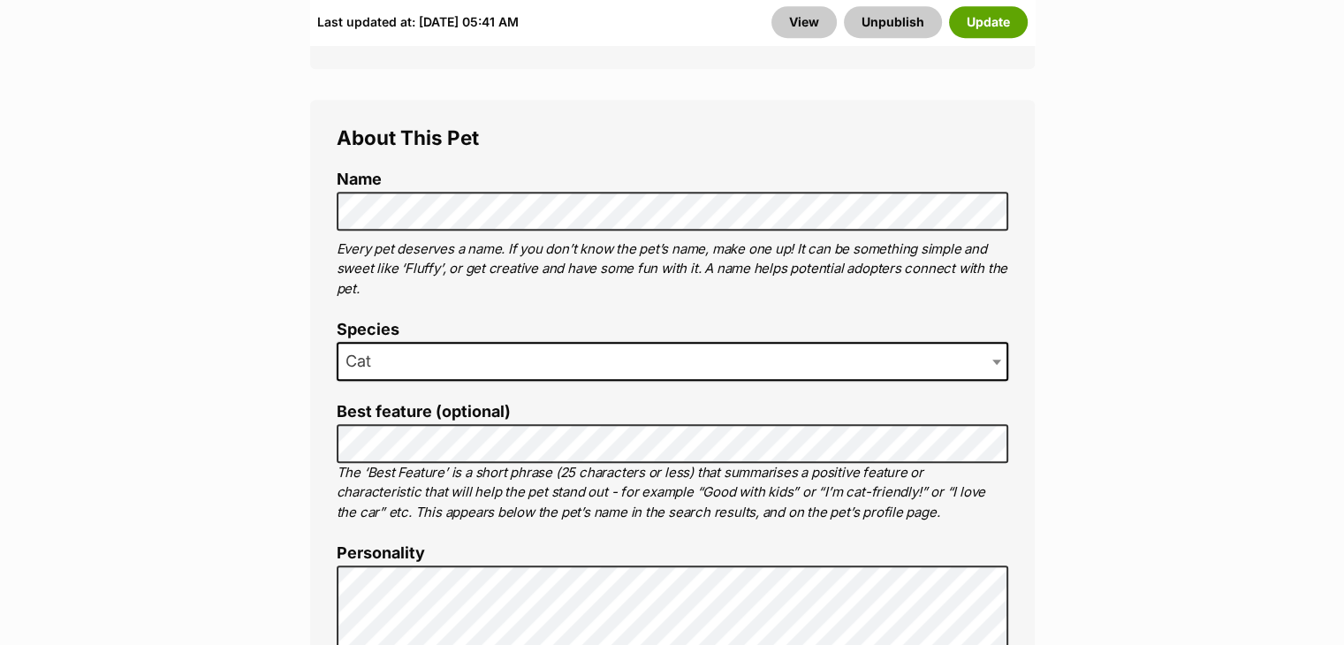
scroll to position [1326, 0]
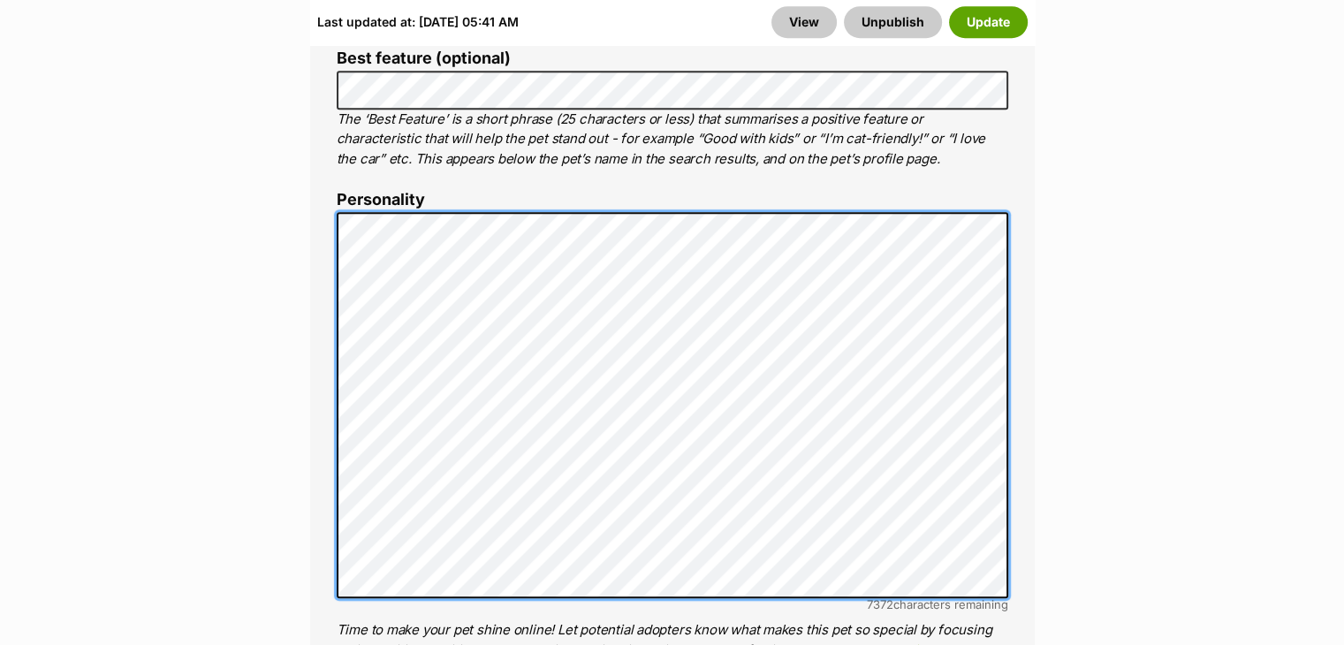
click at [326, 204] on div "About This Pet Name Henlo there, it looks like you might be using the pet name …" at bounding box center [672, 485] width 725 height 1478
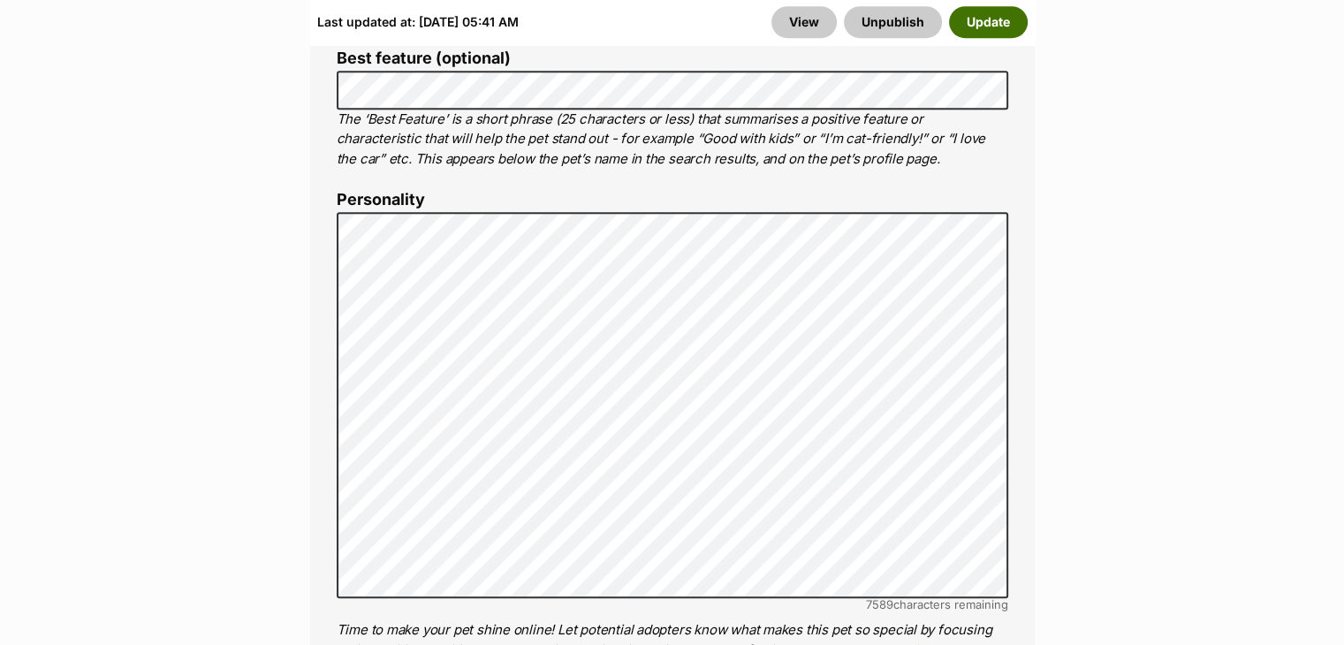
click at [982, 17] on button "Update" at bounding box center [988, 22] width 79 height 32
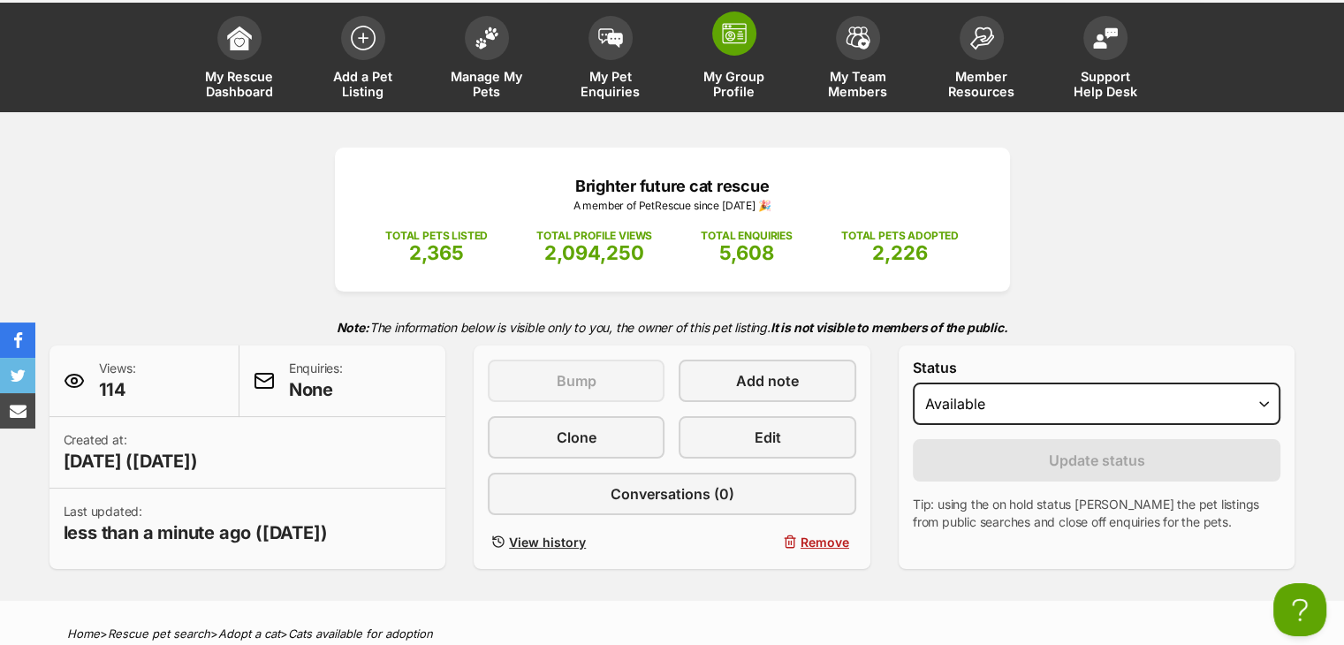
click at [741, 56] on link "My Group Profile" at bounding box center [734, 59] width 124 height 105
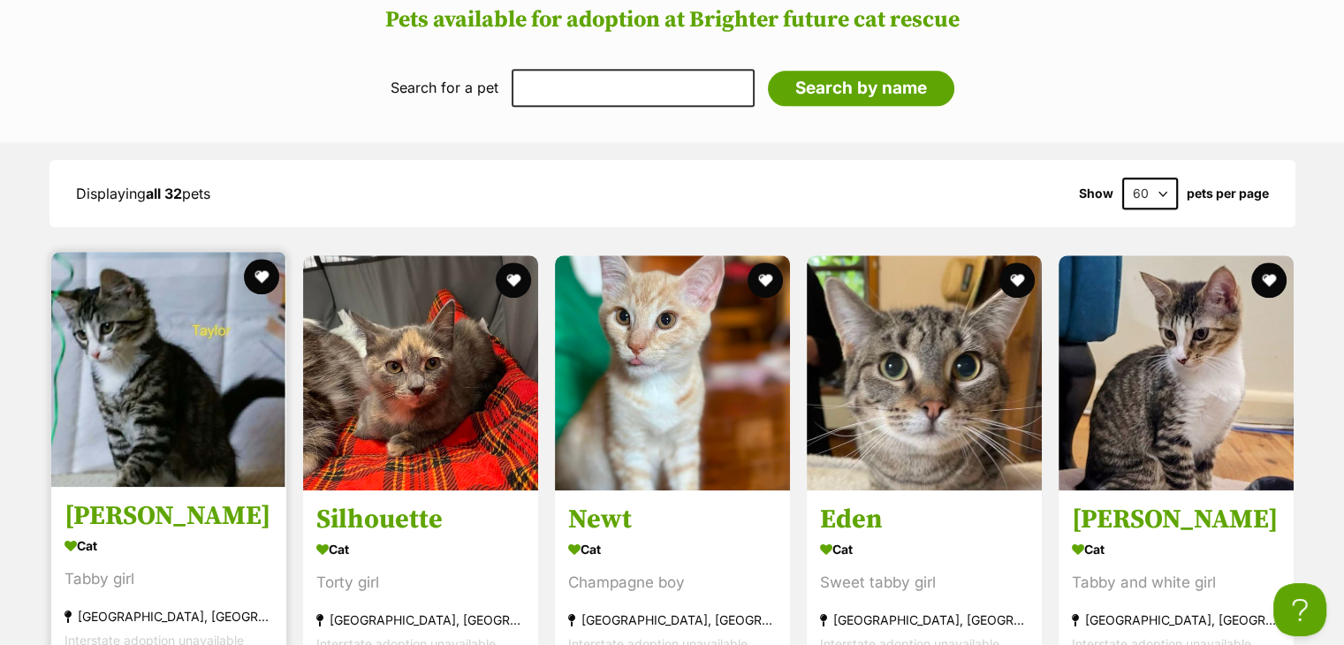
scroll to position [1767, 0]
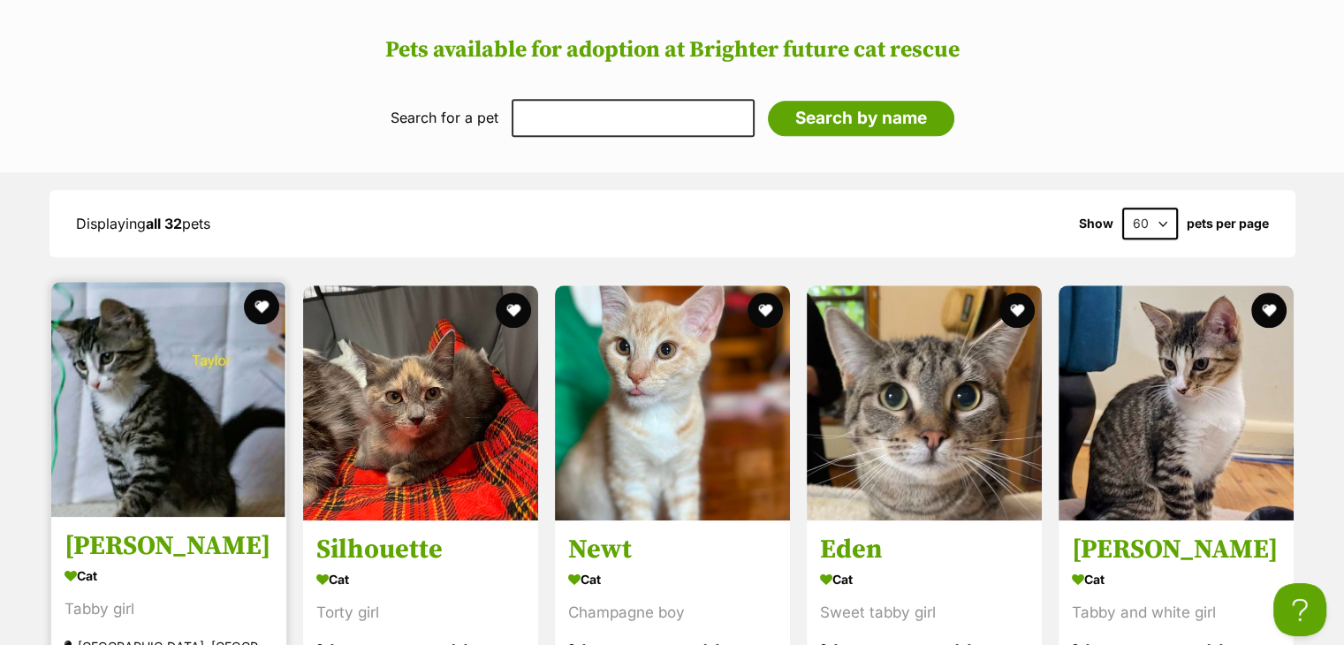
click at [120, 391] on img at bounding box center [168, 399] width 235 height 235
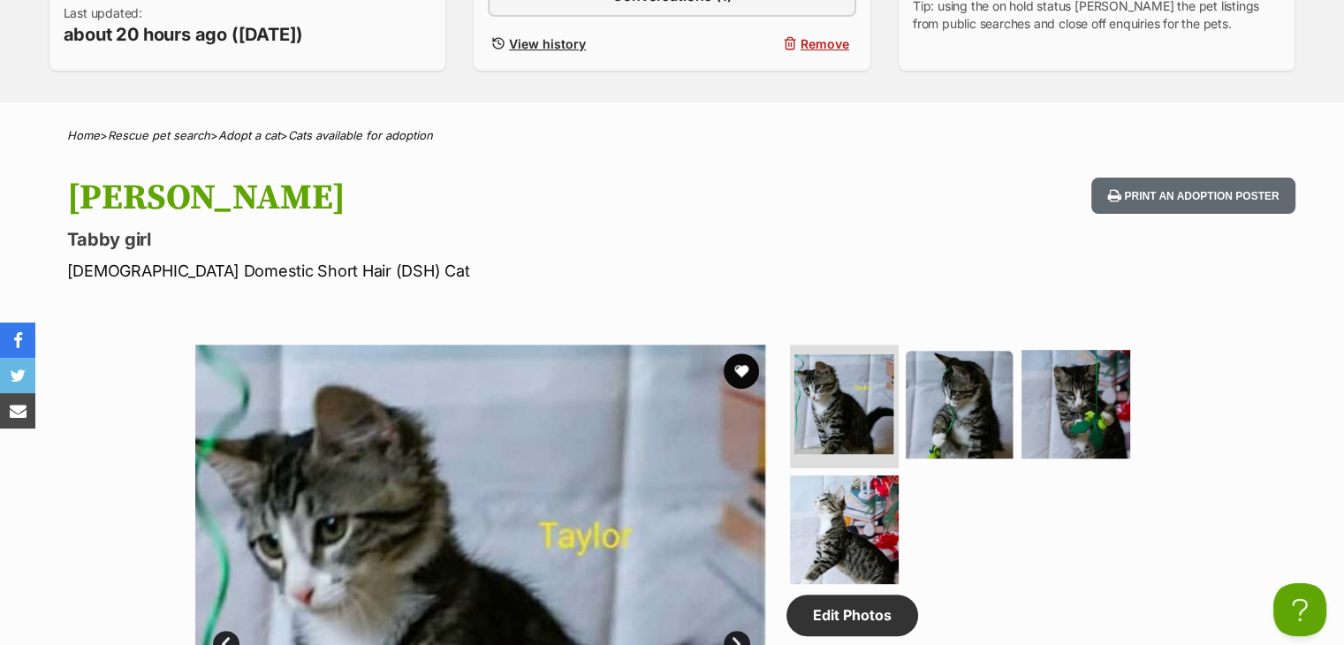
scroll to position [972, 0]
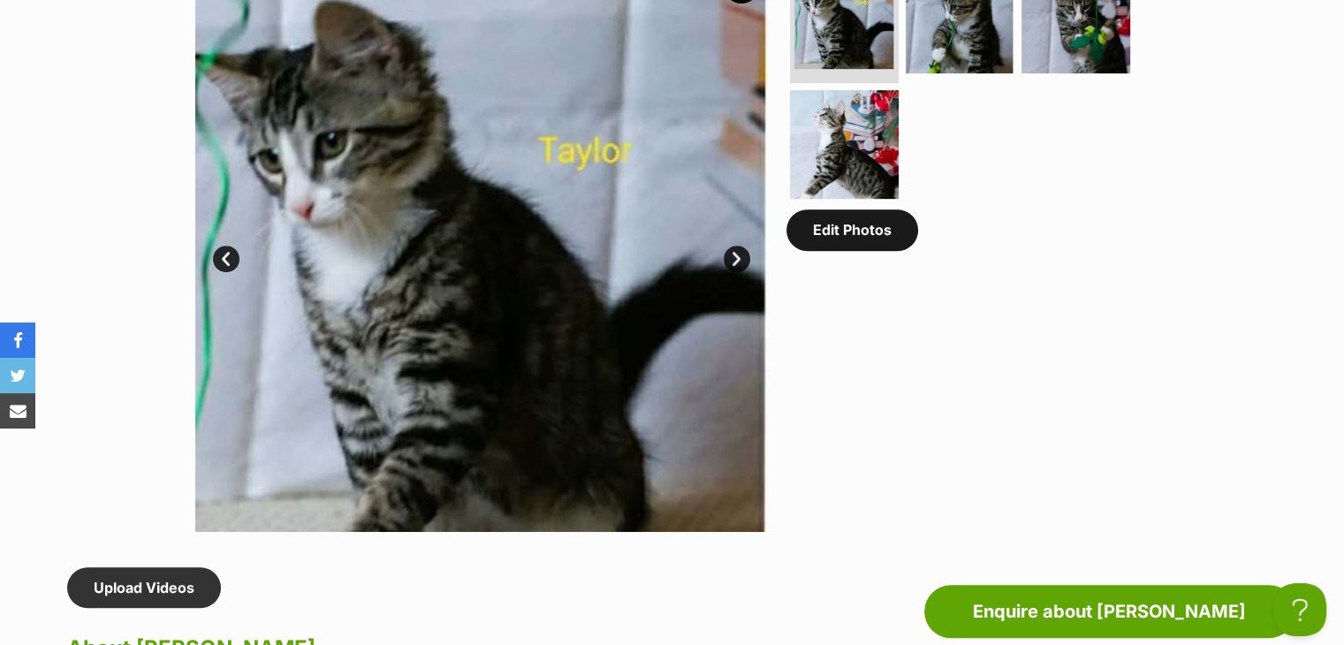
click at [848, 240] on link "Edit Photos" at bounding box center [852, 229] width 132 height 41
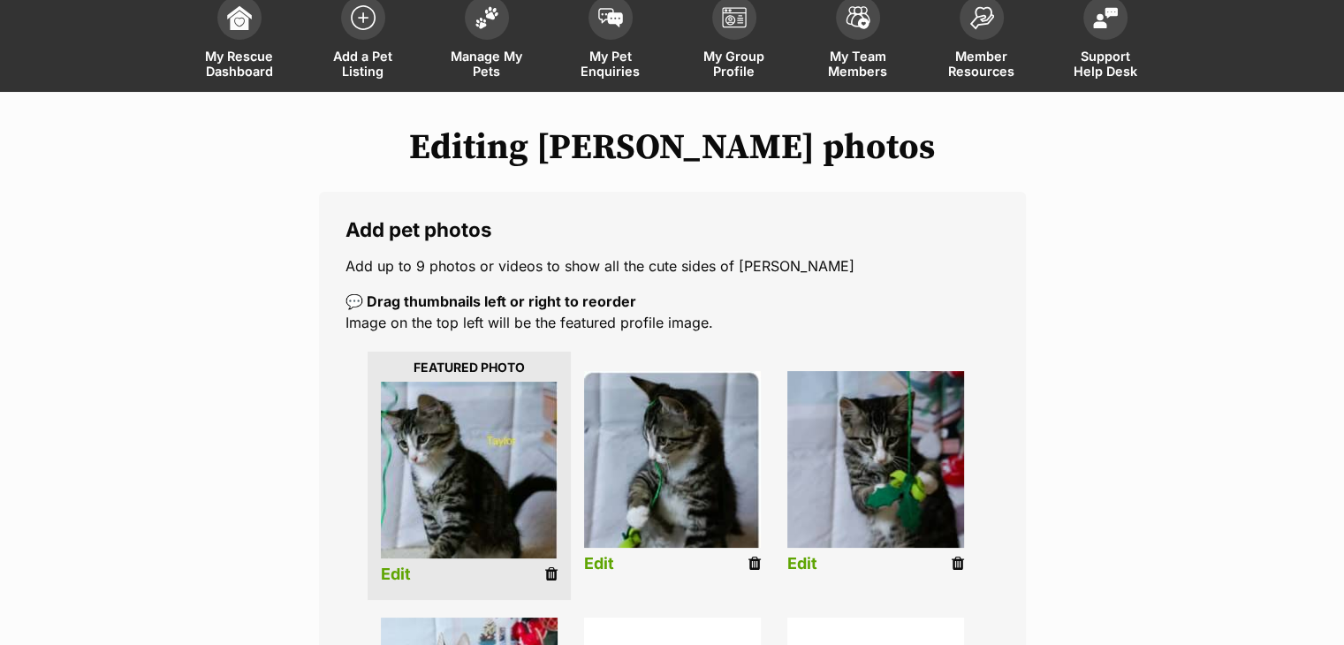
scroll to position [442, 0]
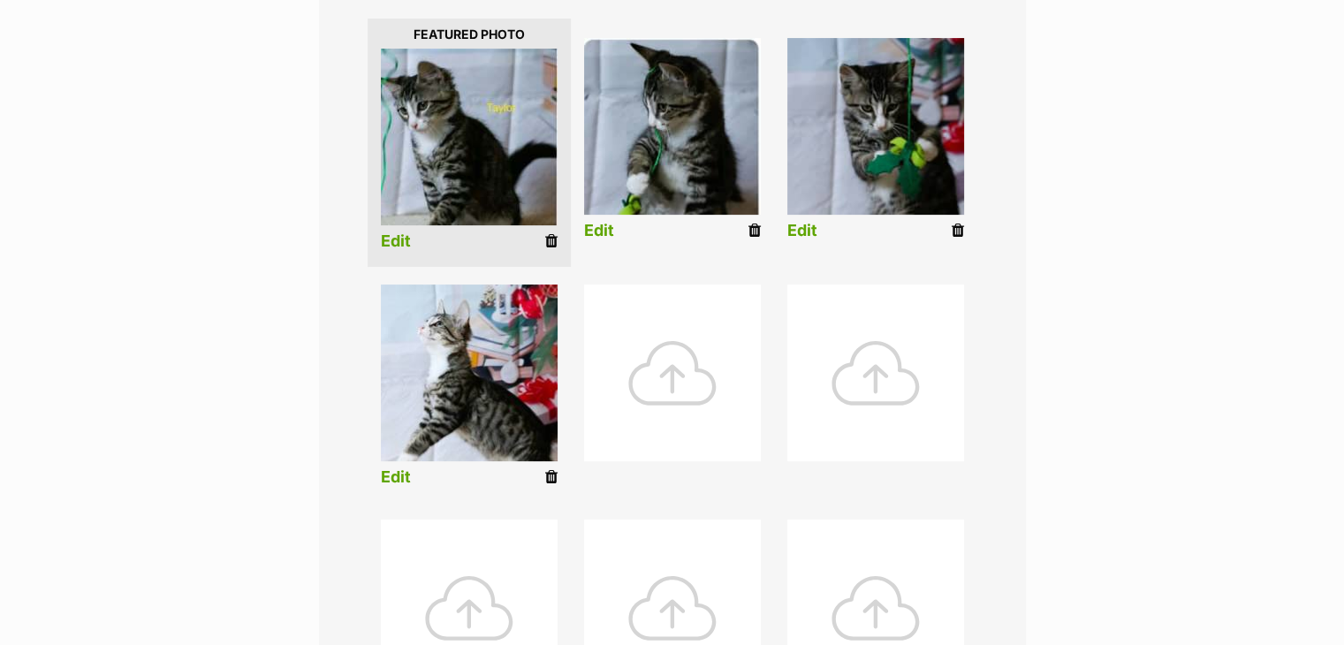
click at [671, 389] on div at bounding box center [672, 373] width 177 height 177
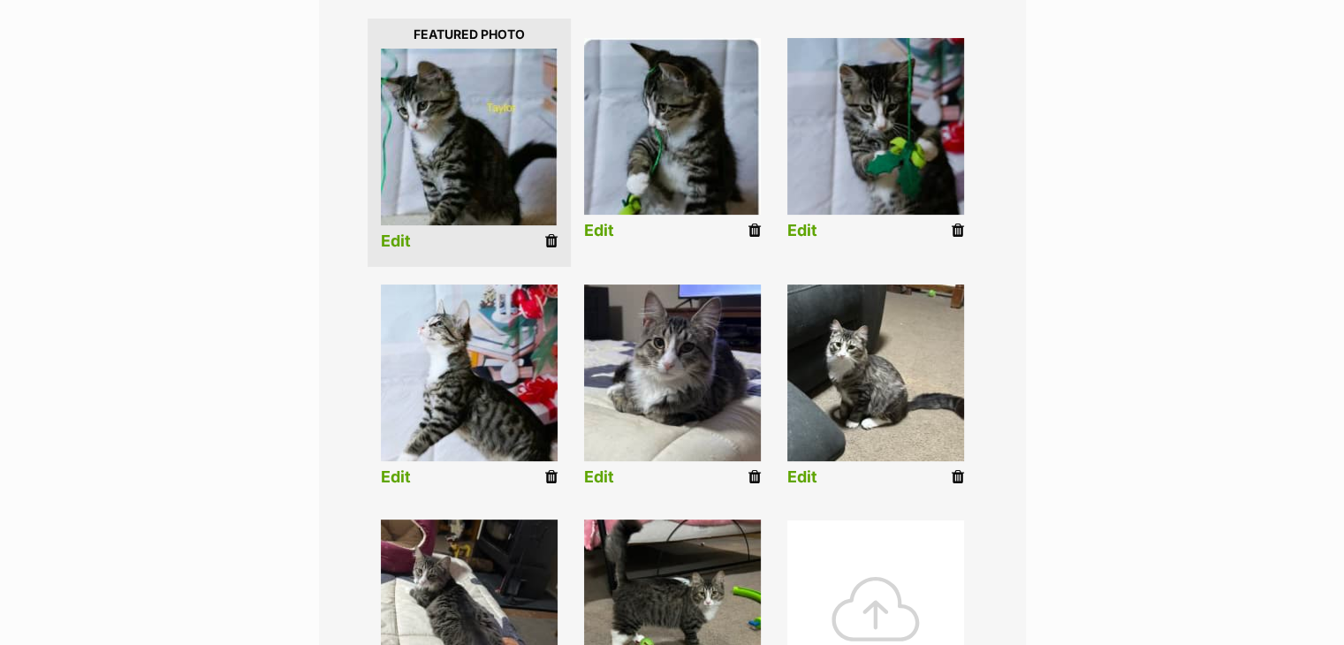
click at [552, 475] on icon at bounding box center [551, 477] width 12 height 16
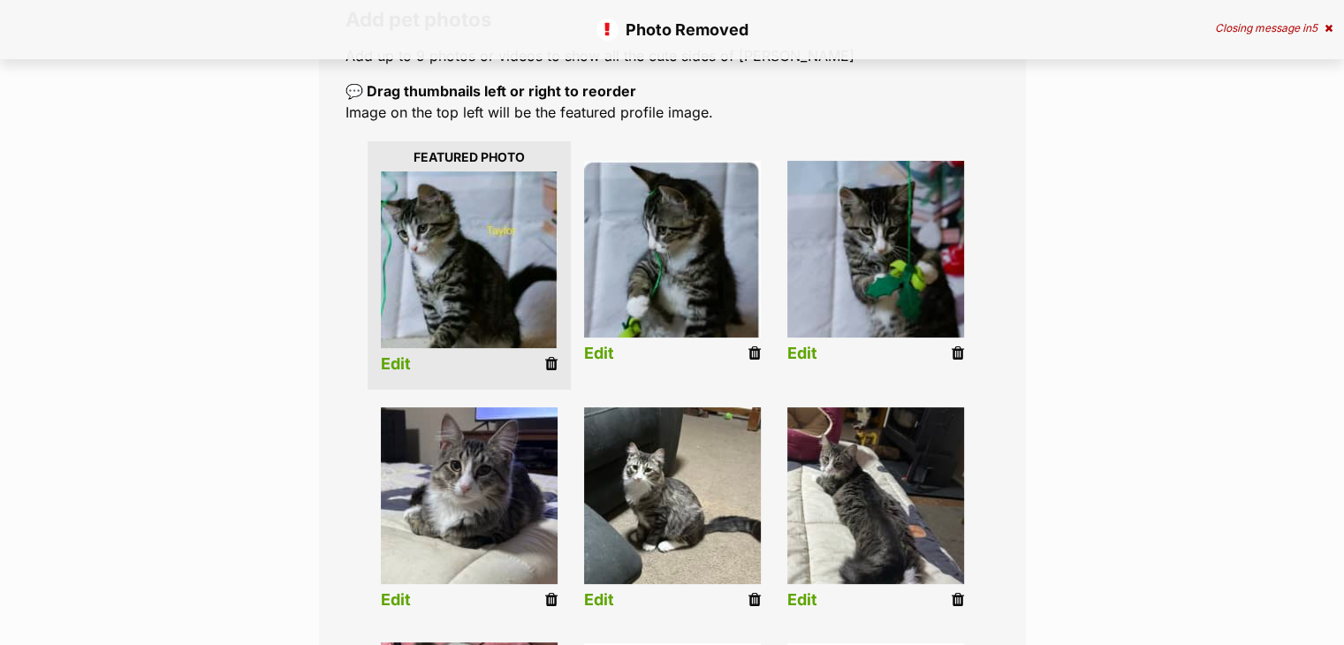
scroll to position [353, 0]
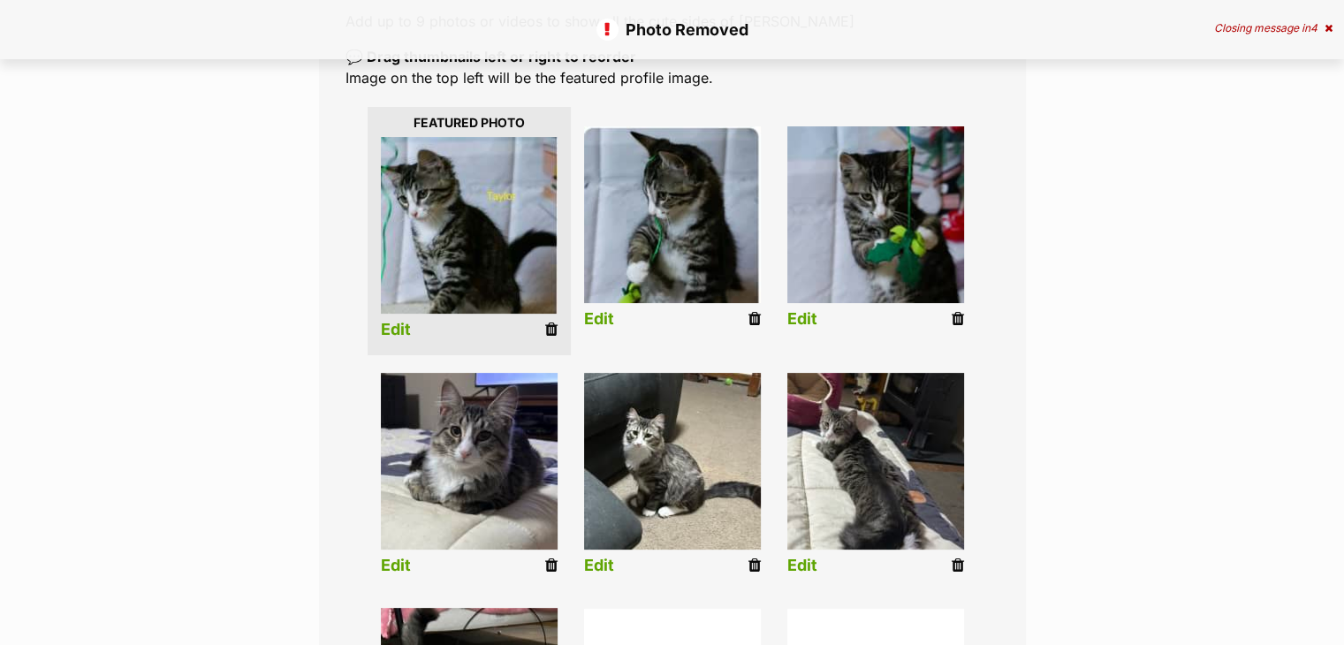
click at [551, 333] on icon at bounding box center [551, 330] width 12 height 16
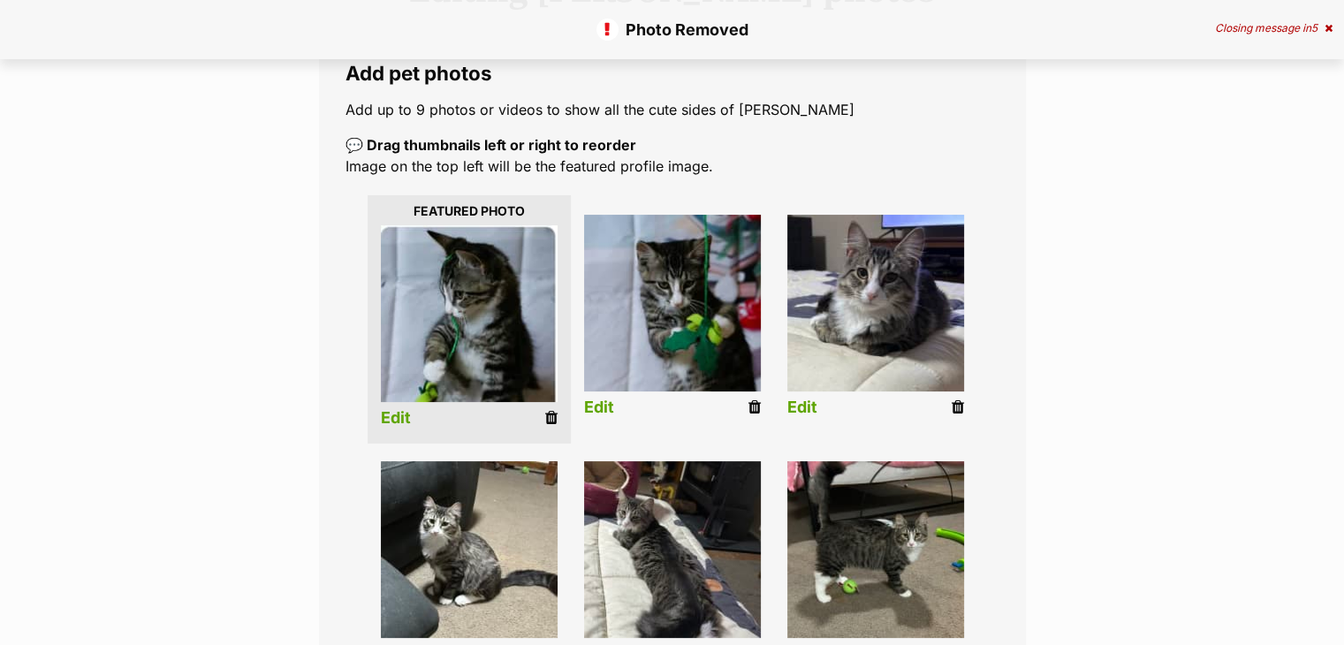
scroll to position [265, 0]
click at [555, 415] on icon at bounding box center [551, 418] width 12 height 16
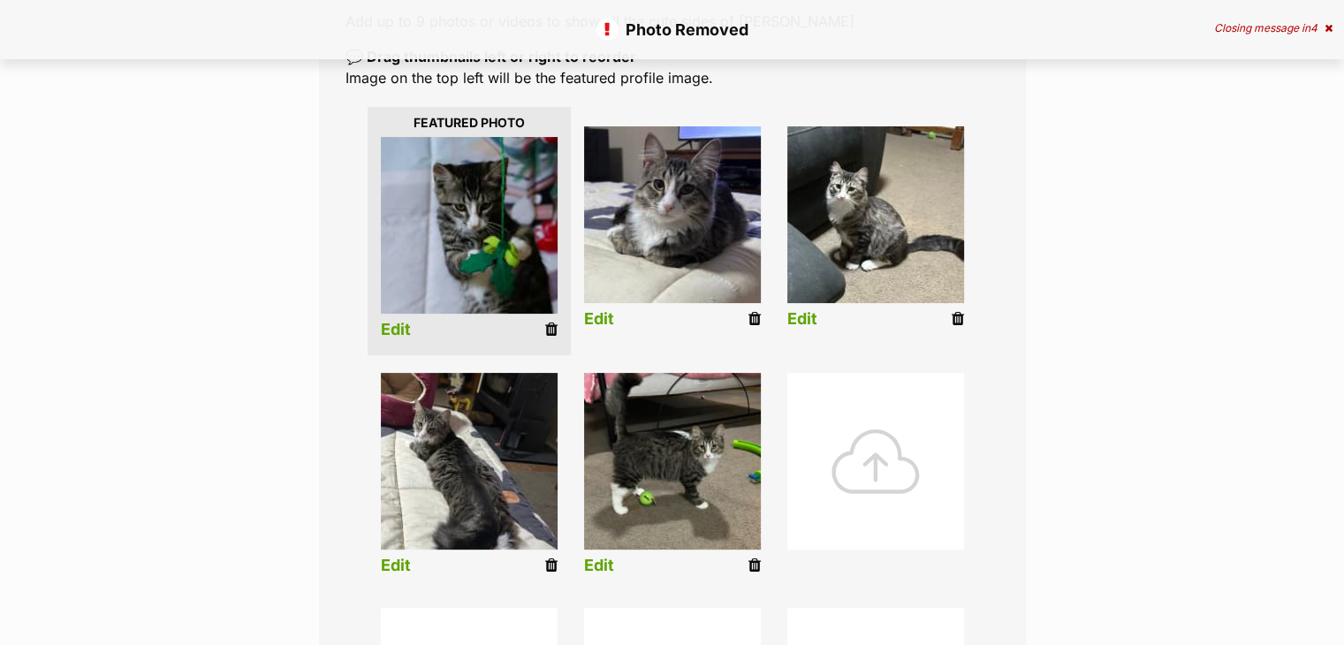
click at [549, 333] on icon at bounding box center [551, 330] width 12 height 16
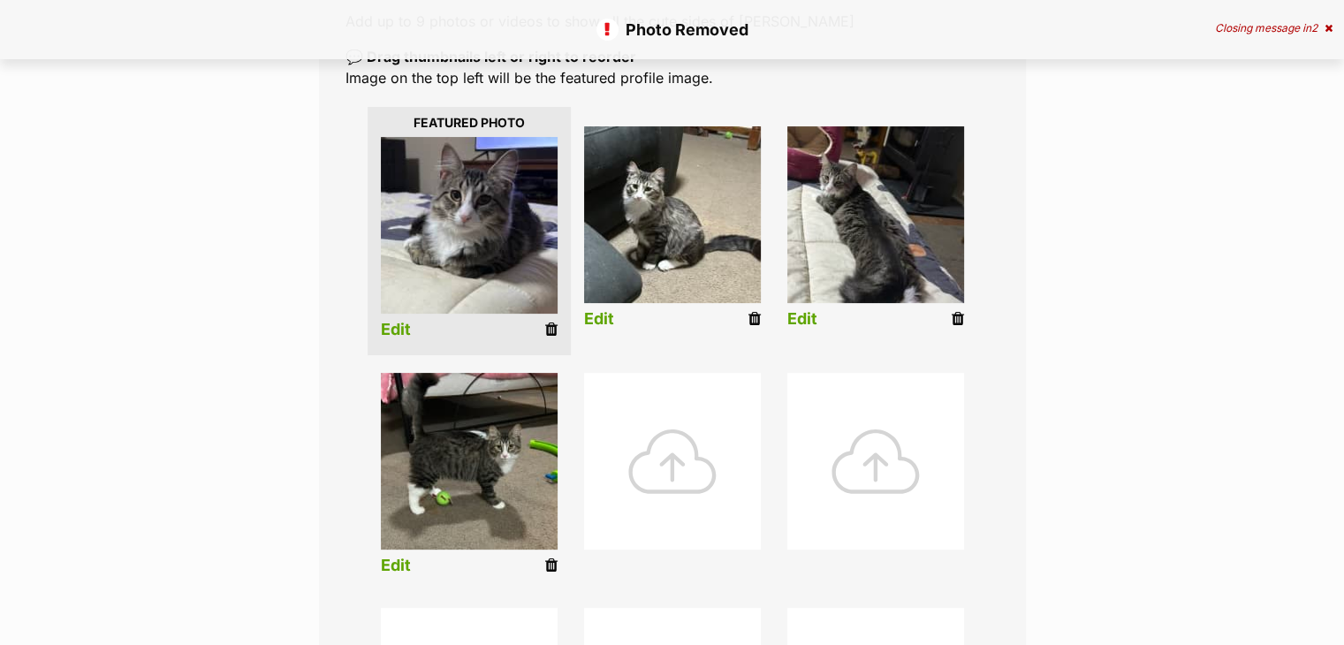
scroll to position [265, 0]
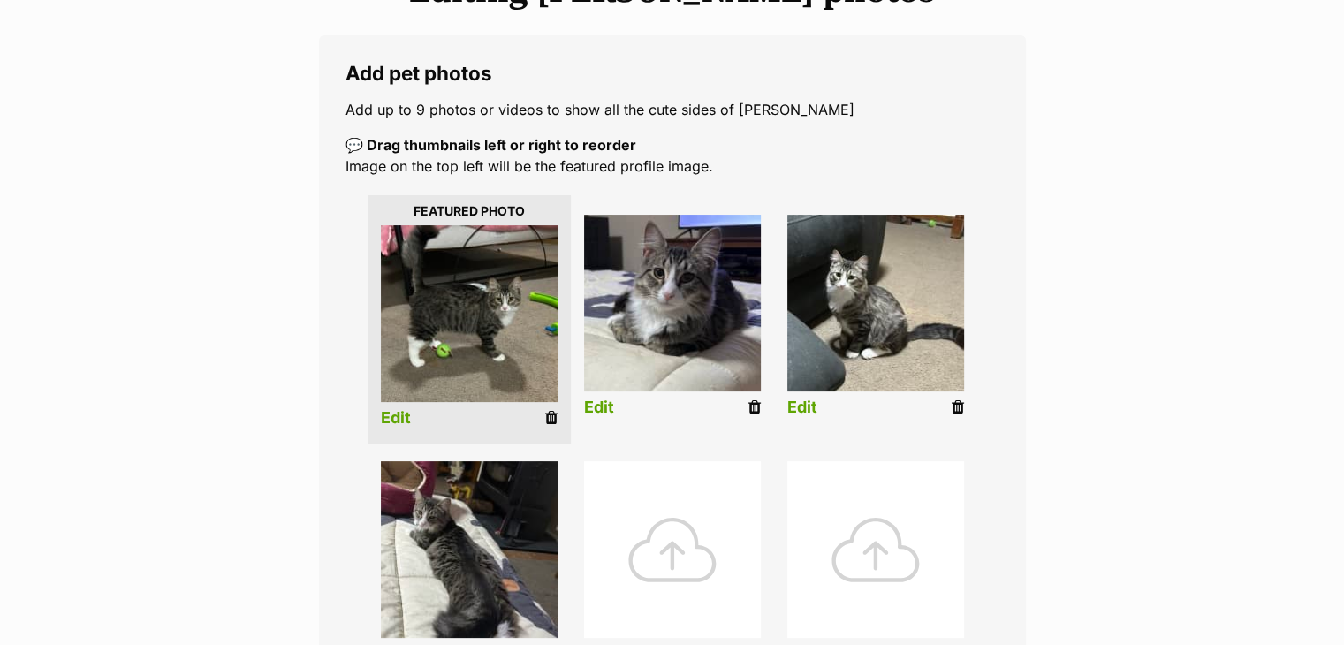
click at [406, 414] on link "Edit" at bounding box center [396, 418] width 30 height 19
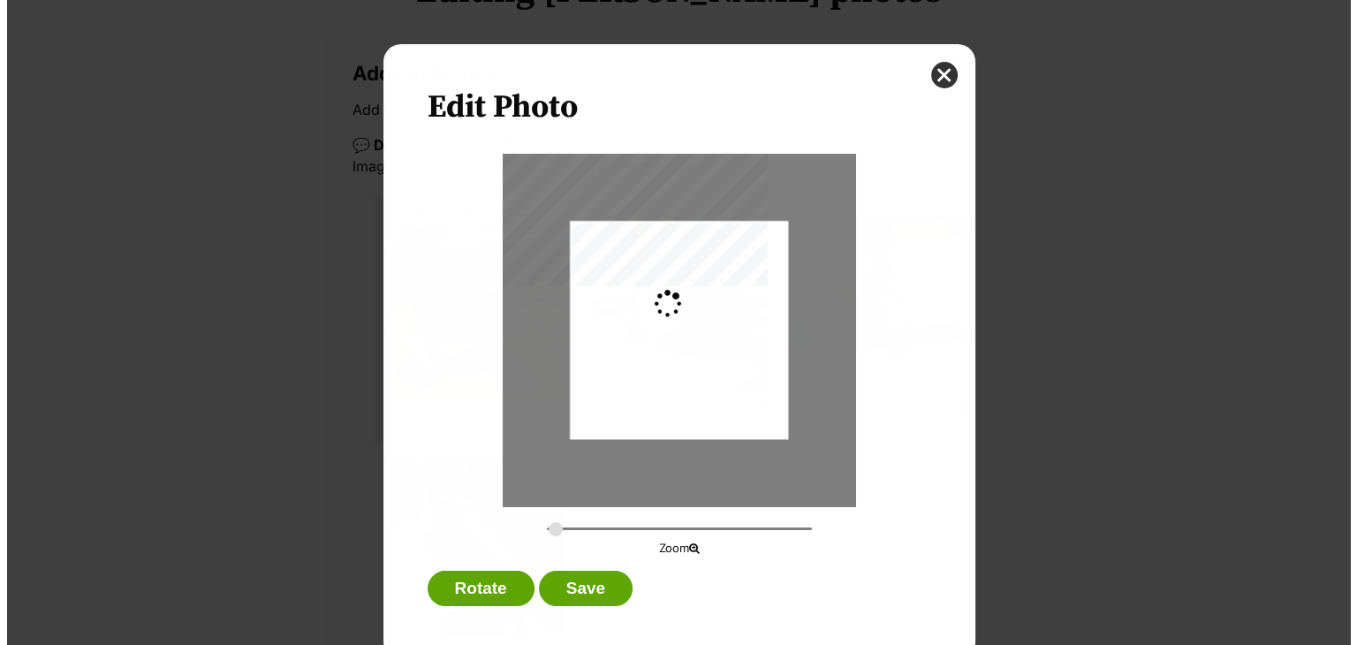
scroll to position [0, 0]
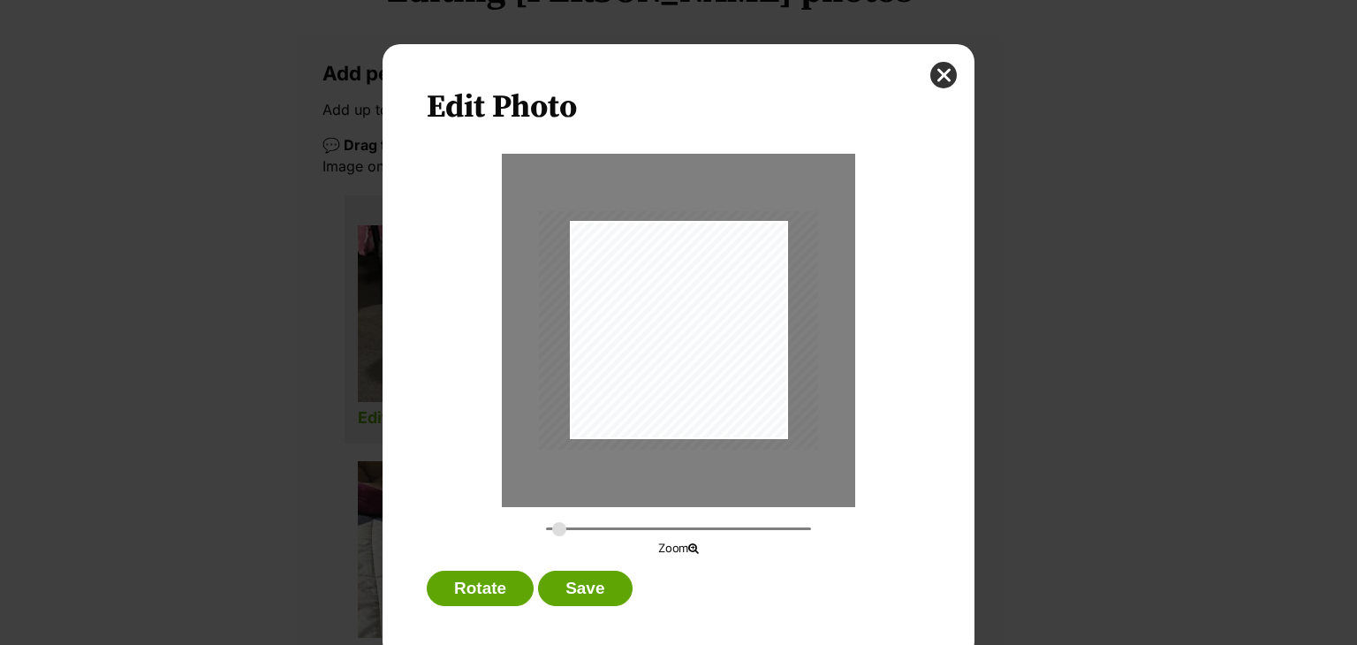
click at [552, 530] on input "Dialog Window - Close (Press escape to close)" at bounding box center [678, 528] width 265 height 17
drag, startPoint x: 654, startPoint y: 406, endPoint x: 657, endPoint y: 393, distance: 12.7
click at [657, 393] on div "Dialog Window - Close (Press escape to close)" at bounding box center [681, 324] width 279 height 239
type input "0.3614"
click at [555, 535] on input "Dialog Window - Close (Press escape to close)" at bounding box center [678, 528] width 265 height 17
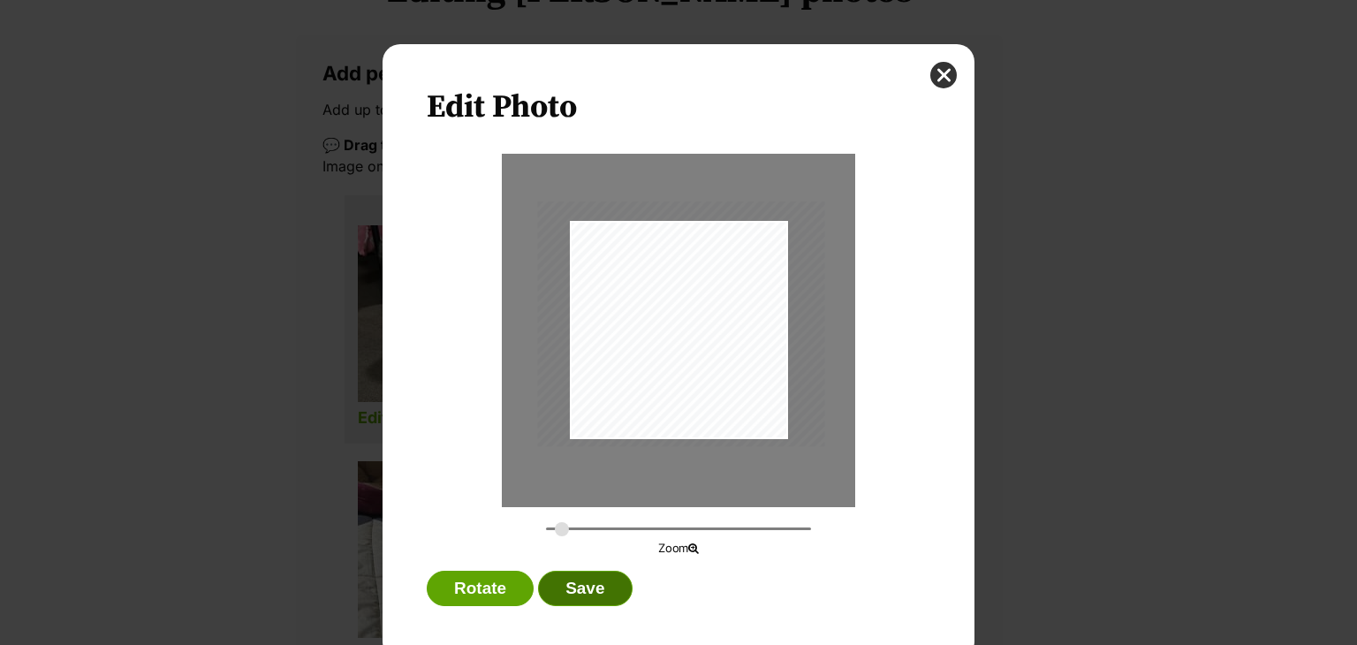
click at [563, 591] on button "Save" at bounding box center [585, 588] width 94 height 35
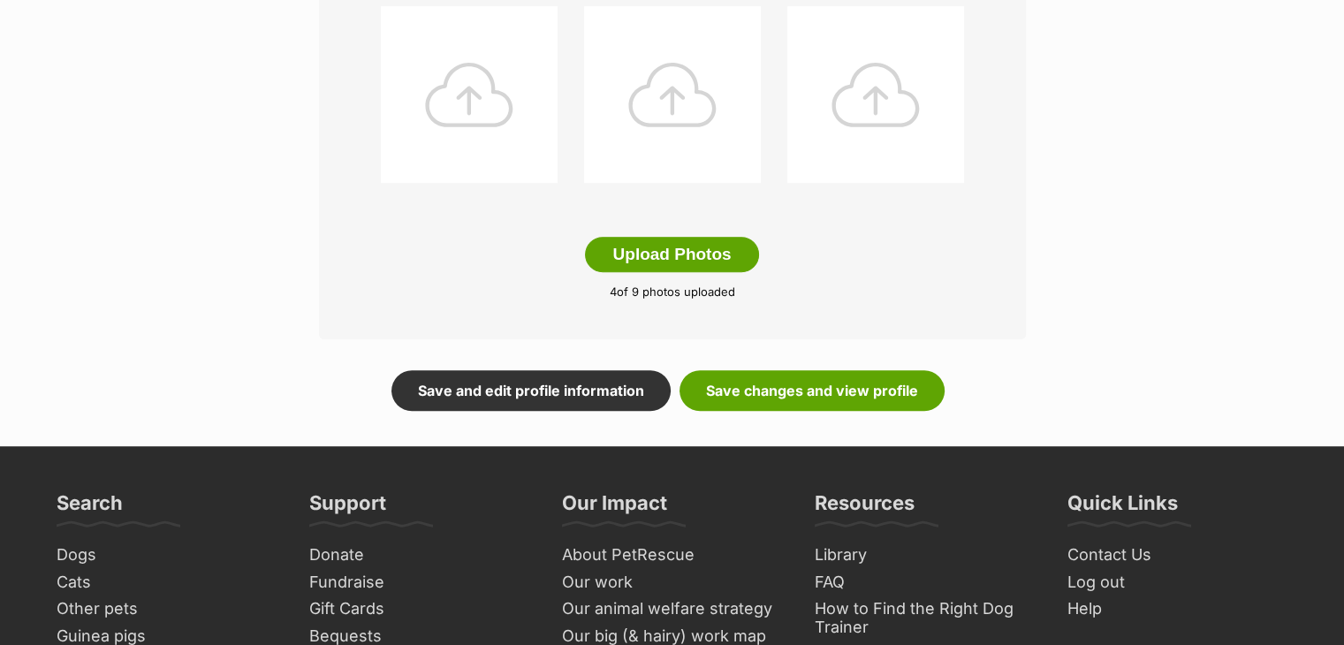
scroll to position [1060, 0]
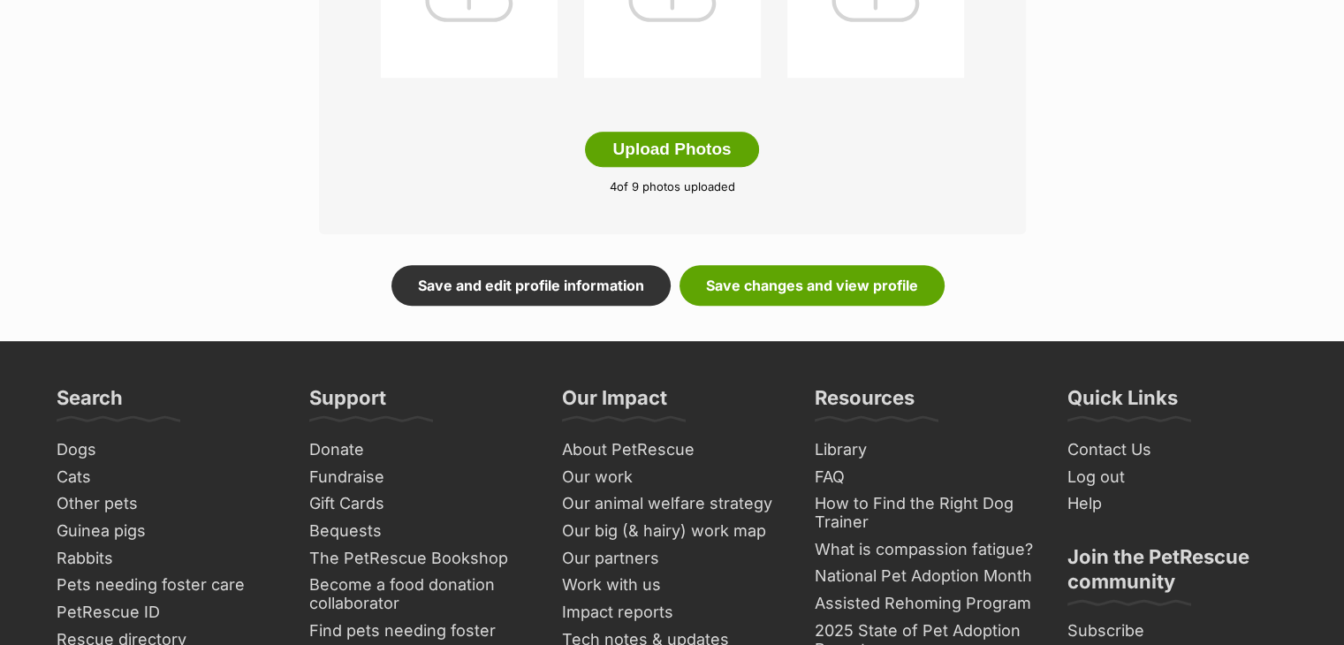
click at [485, 266] on link "Save and edit profile information" at bounding box center [530, 285] width 279 height 41
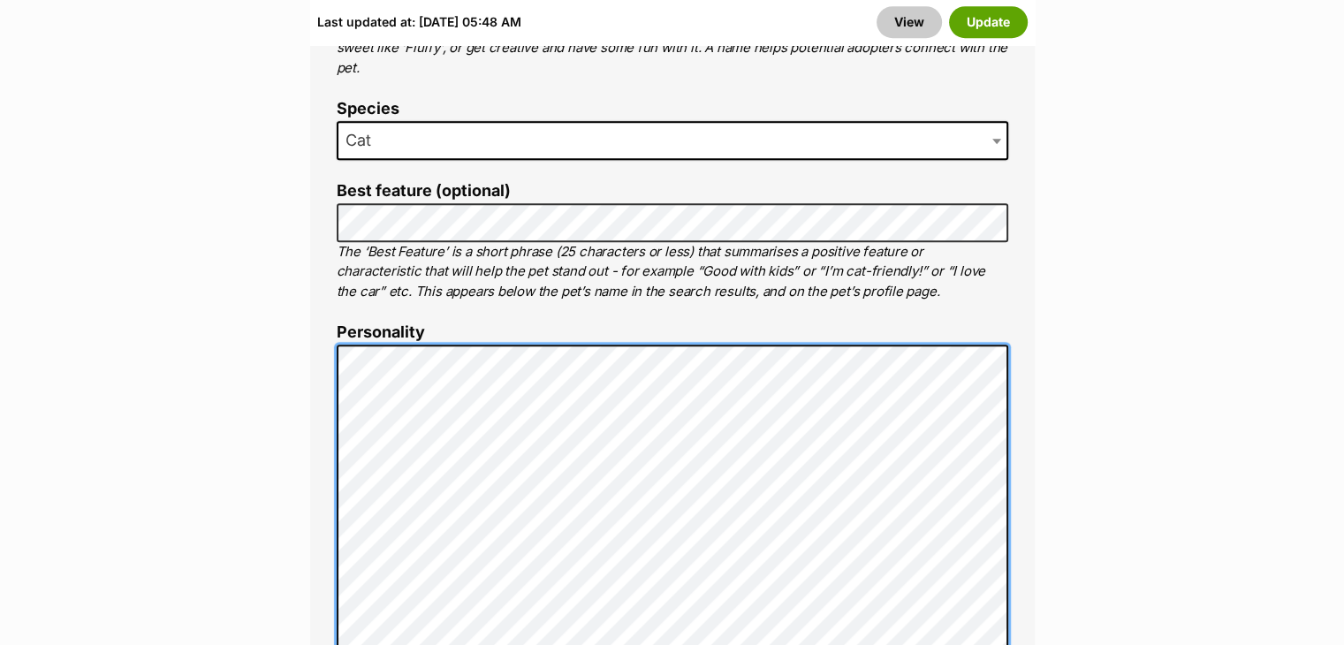
scroll to position [1281, 0]
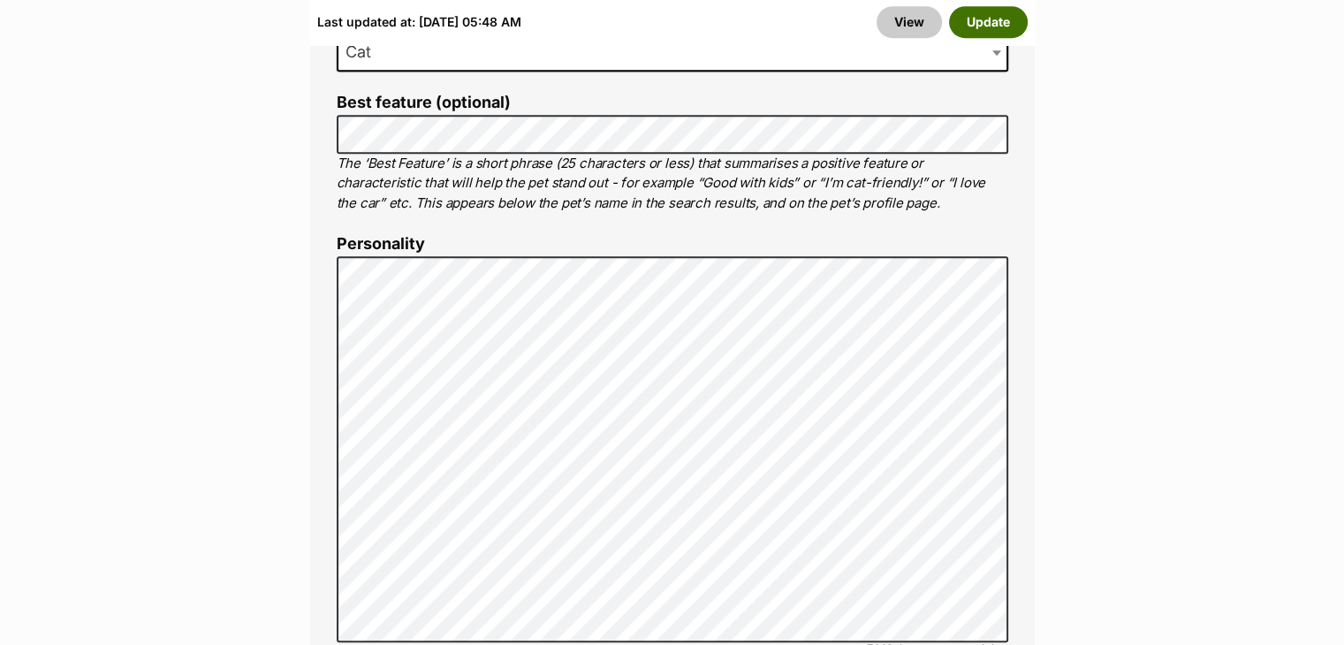
click at [993, 12] on button "Update" at bounding box center [988, 22] width 79 height 32
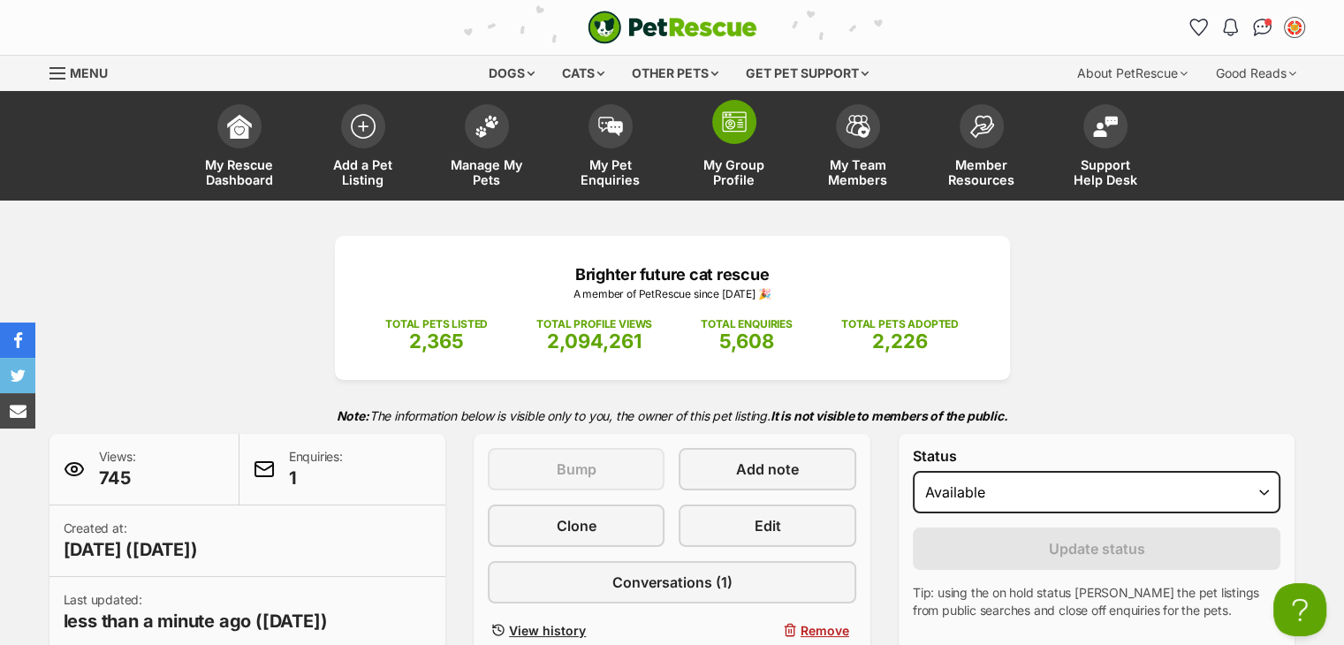
click at [746, 128] on img at bounding box center [734, 121] width 25 height 21
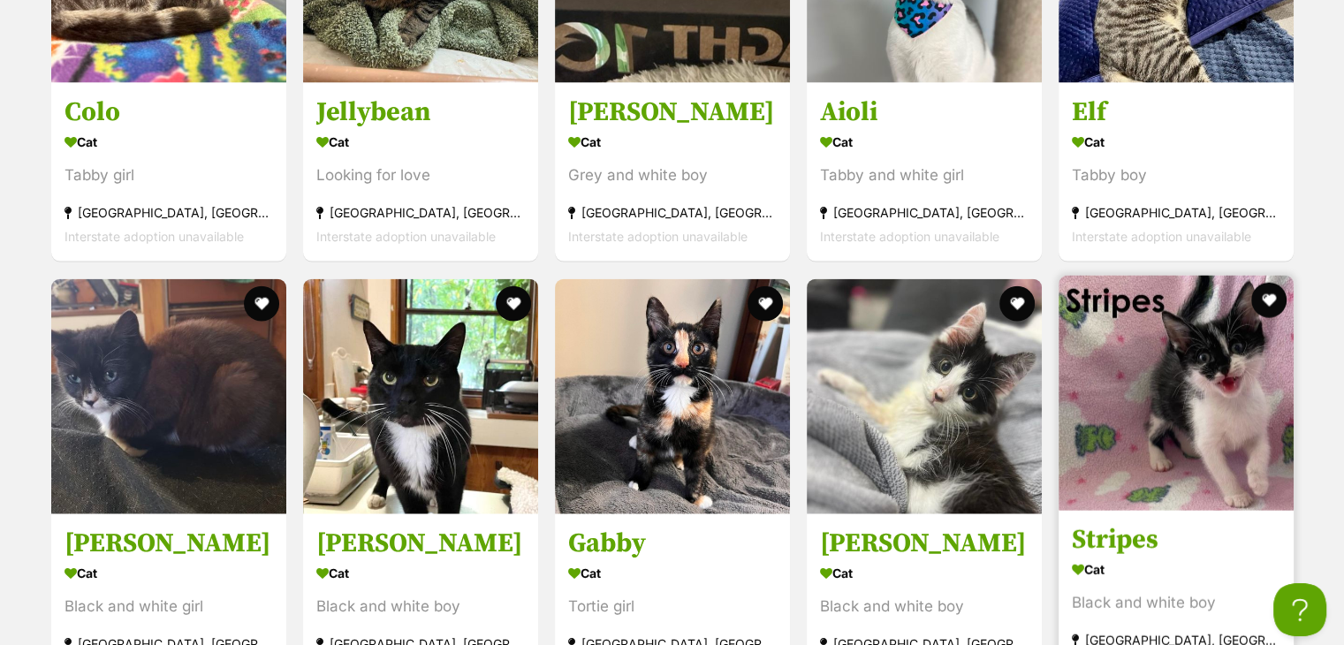
scroll to position [4153, 0]
